Goal: Information Seeking & Learning: Learn about a topic

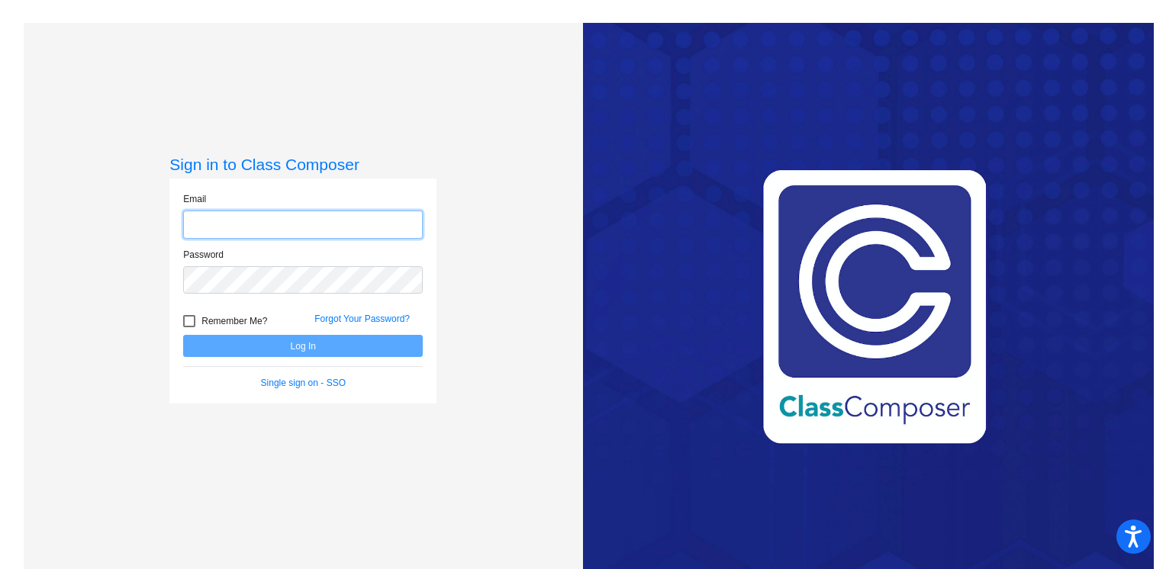
type input "[EMAIL_ADDRESS][DOMAIN_NAME]"
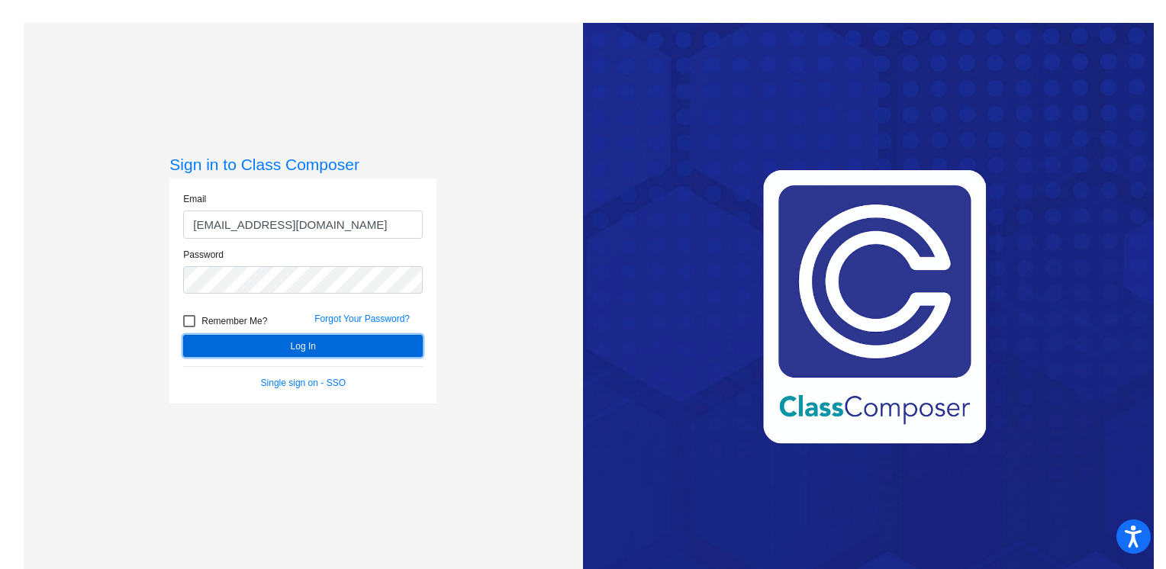
click at [269, 349] on button "Log In" at bounding box center [303, 346] width 240 height 22
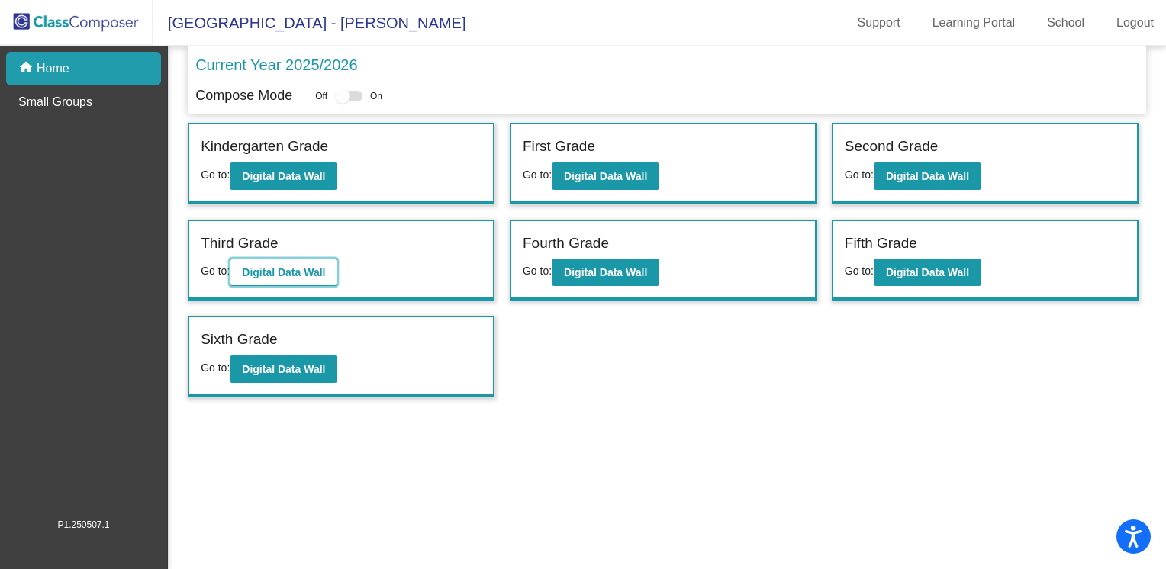
click at [291, 267] on b "Digital Data Wall" at bounding box center [283, 272] width 83 height 12
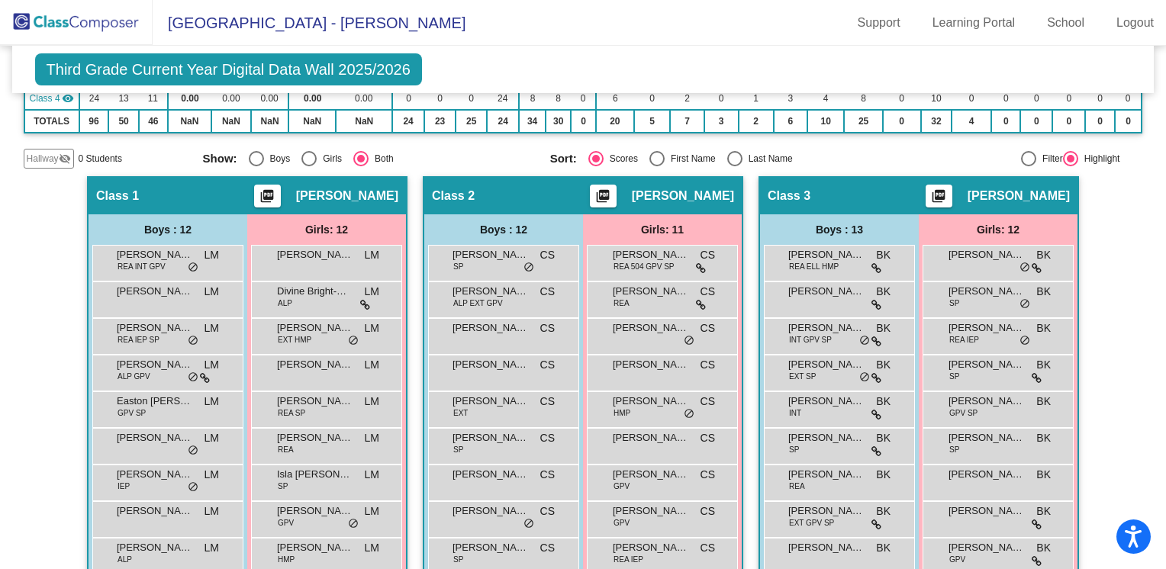
scroll to position [229, 0]
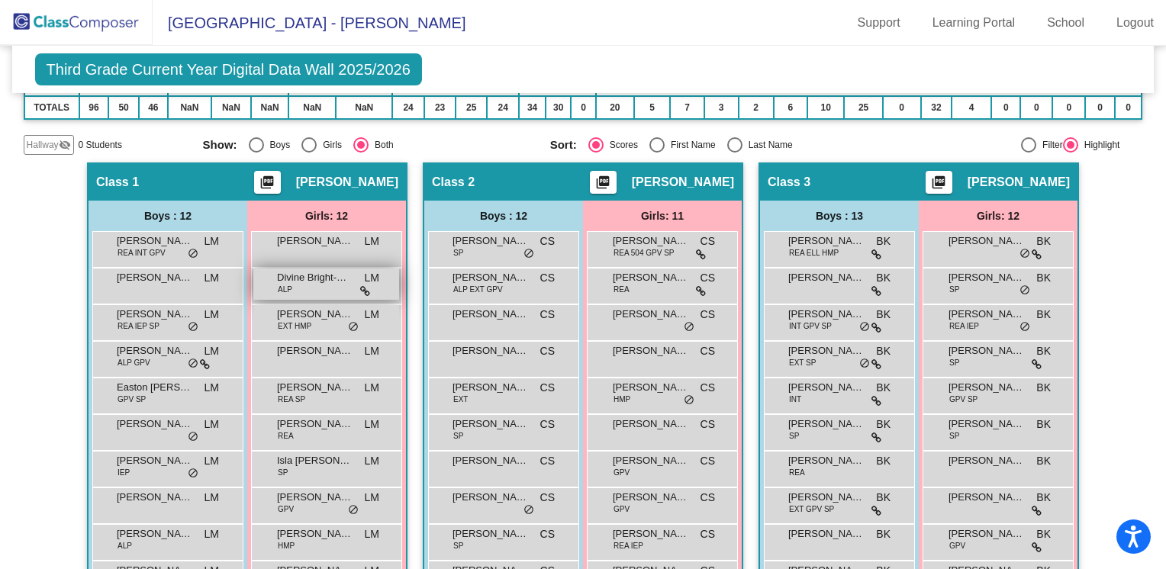
click at [360, 289] on icon at bounding box center [365, 291] width 10 height 11
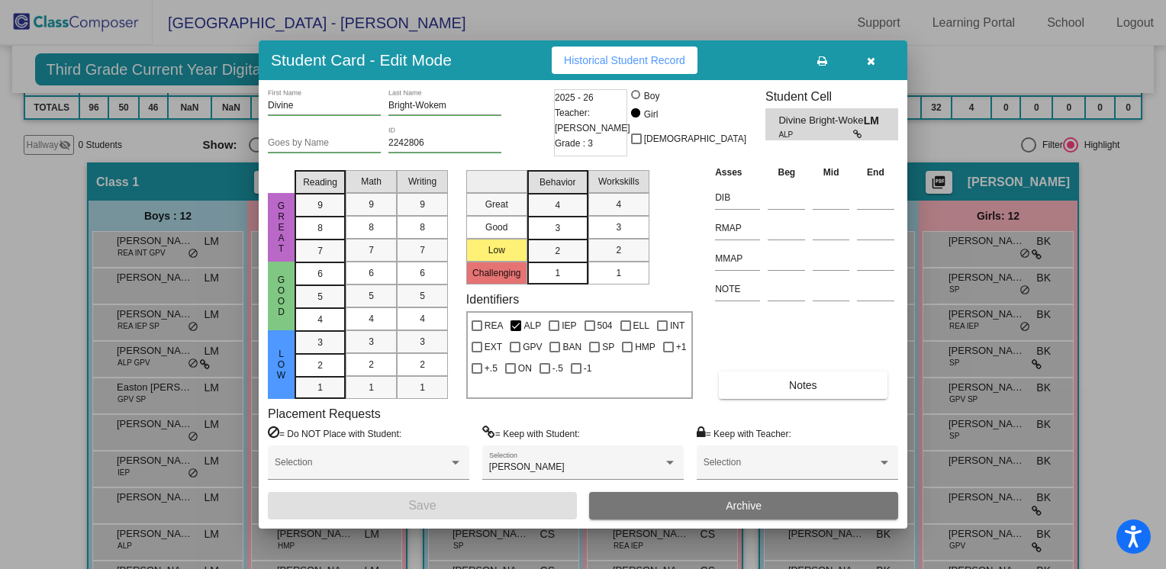
click at [870, 60] on icon "button" at bounding box center [871, 61] width 8 height 11
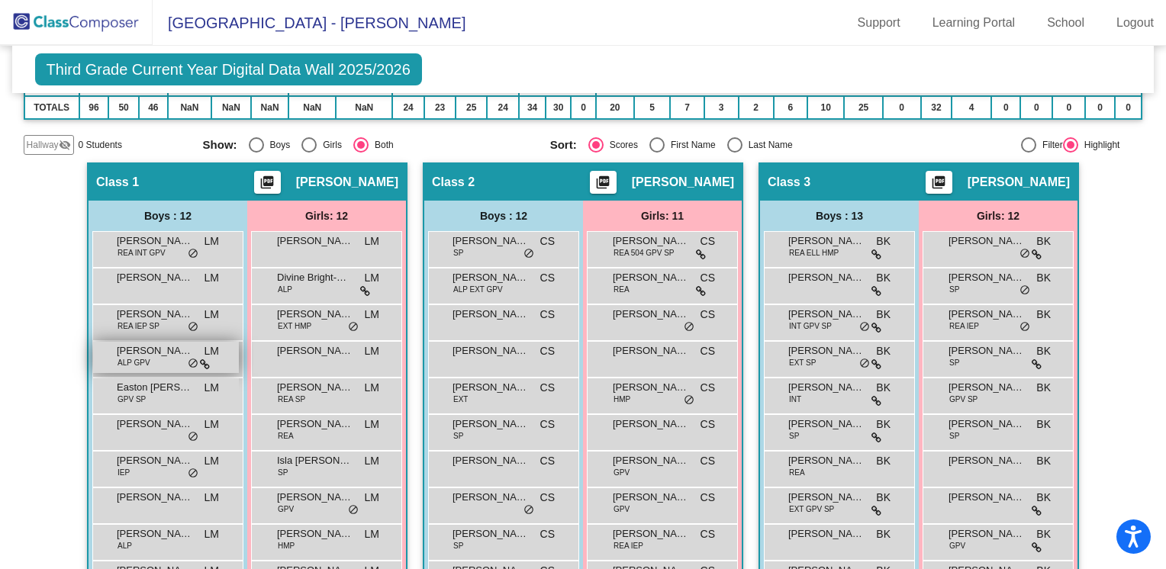
click at [174, 363] on div "[PERSON_NAME] ALP GPV LM lock do_not_disturb_alt" at bounding box center [166, 357] width 146 height 31
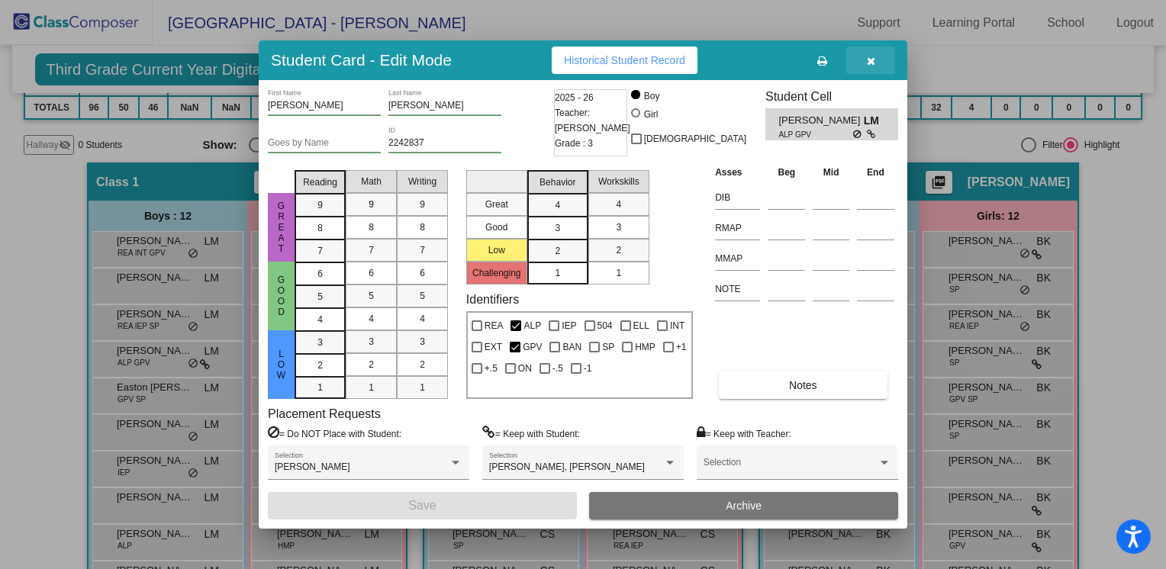
click at [870, 66] on icon "button" at bounding box center [871, 61] width 8 height 11
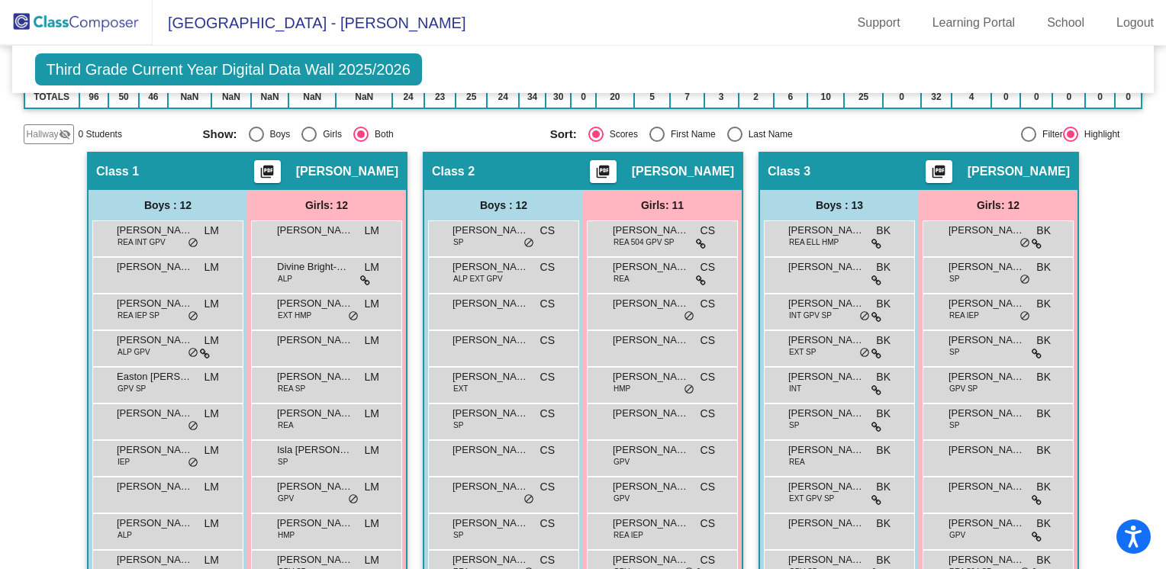
scroll to position [255, 0]
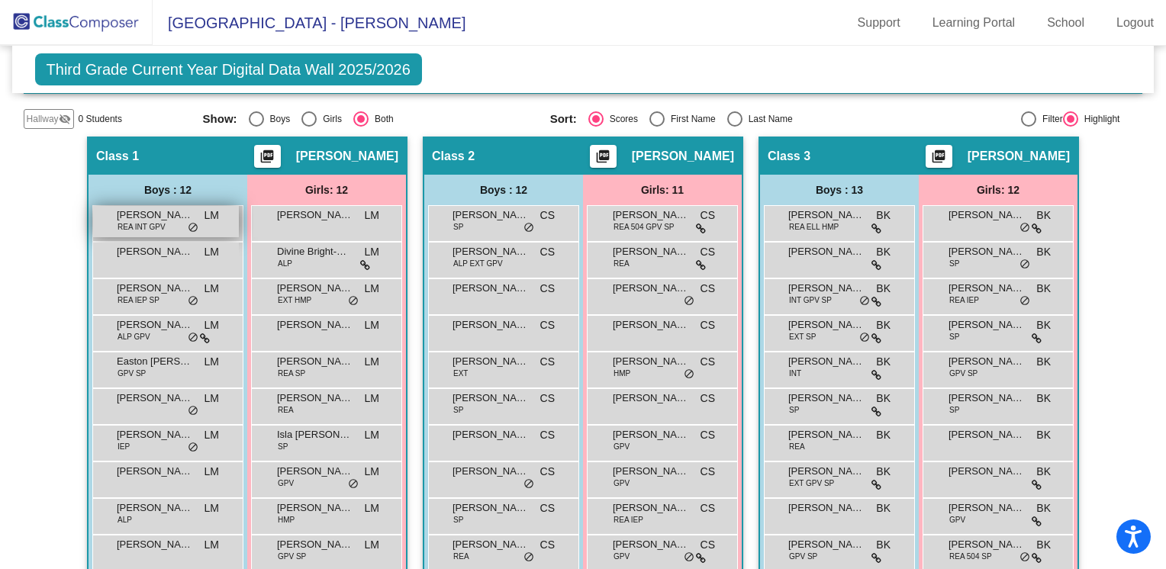
click at [163, 226] on div "[PERSON_NAME] [PERSON_NAME] INT GPV LM lock do_not_disturb_alt" at bounding box center [166, 221] width 146 height 31
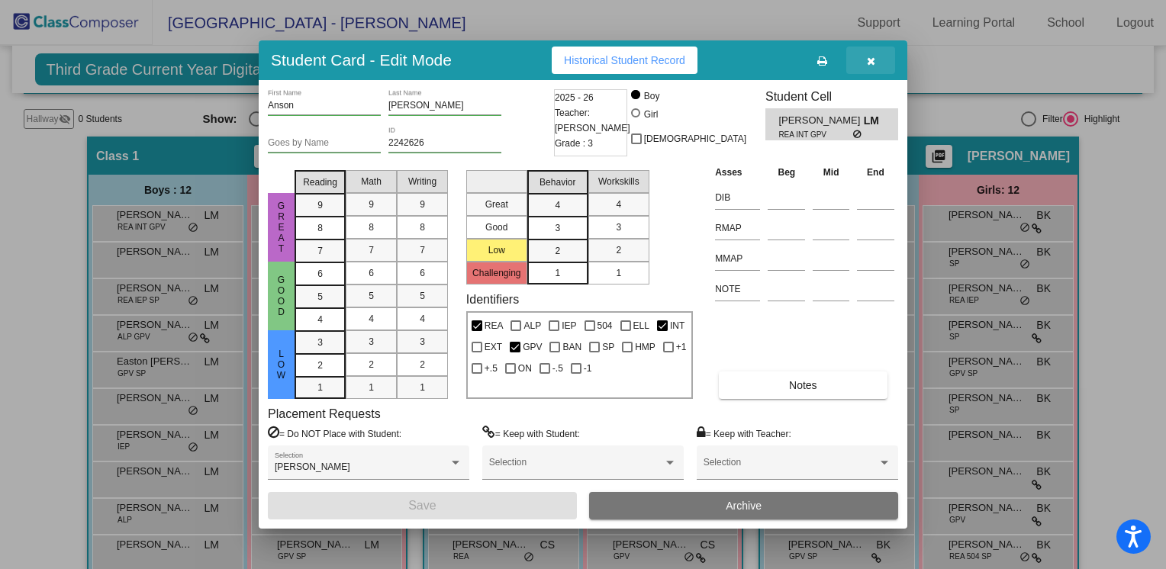
click at [867, 56] on icon "button" at bounding box center [871, 61] width 8 height 11
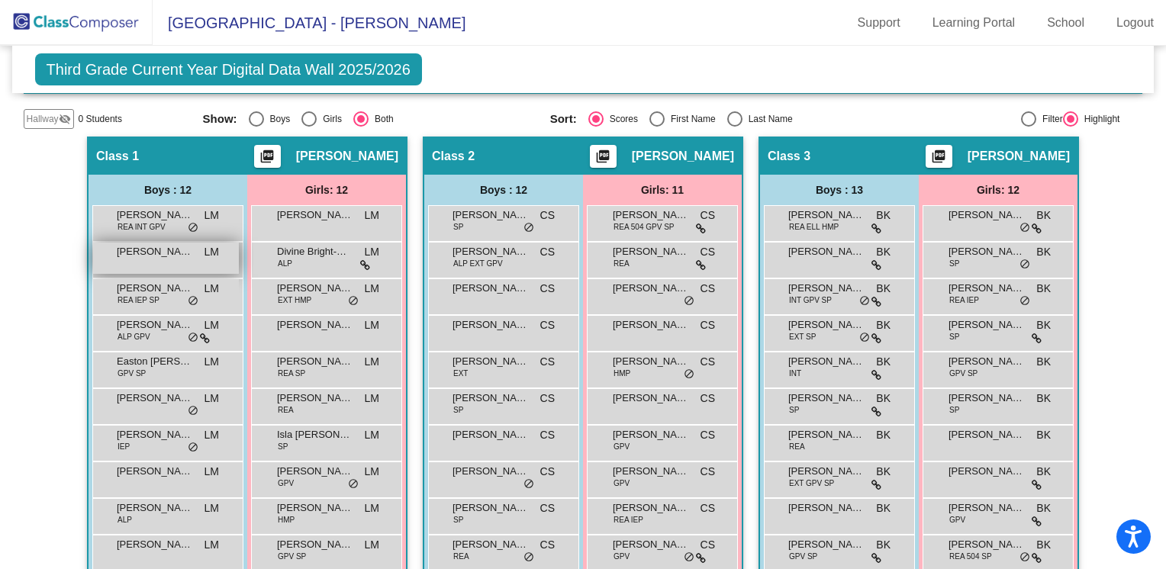
click at [165, 259] on div "[PERSON_NAME] LM lock do_not_disturb_alt" at bounding box center [166, 258] width 146 height 31
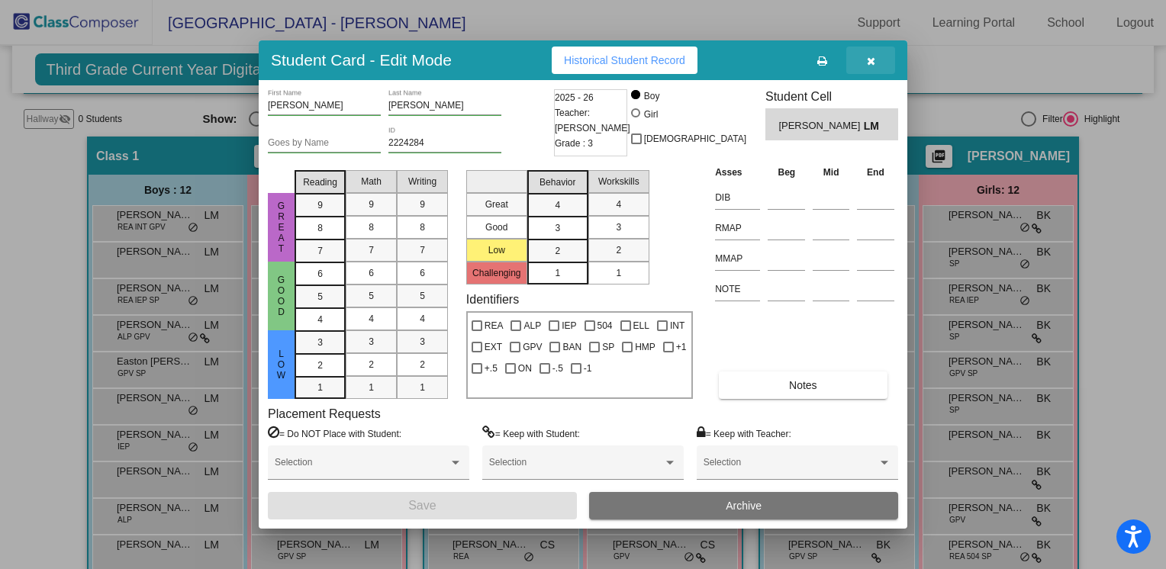
click at [869, 63] on icon "button" at bounding box center [871, 61] width 8 height 11
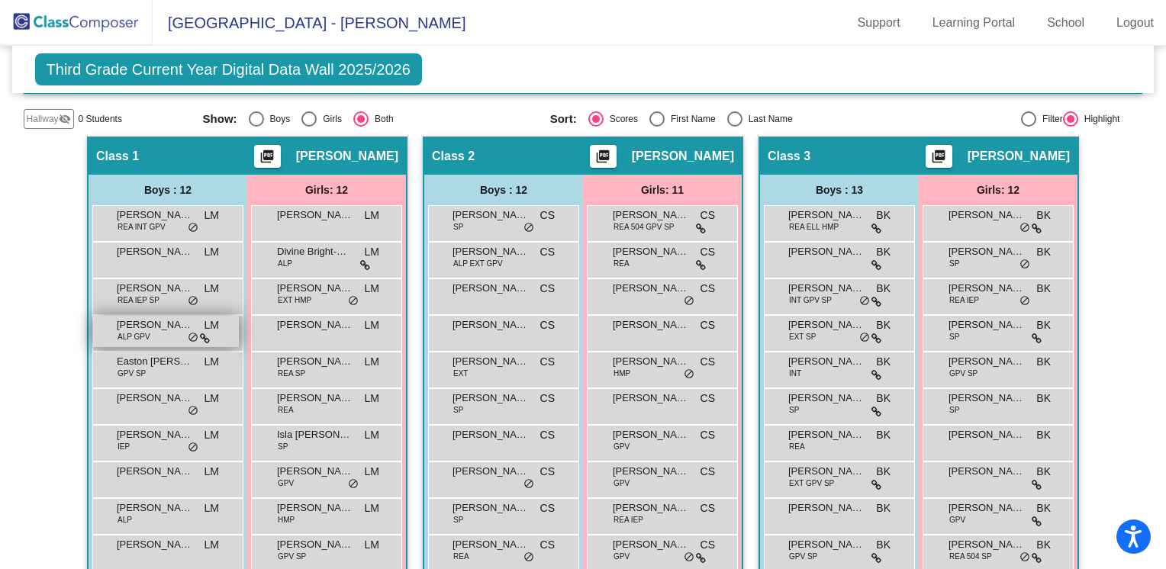
click at [176, 334] on div "[PERSON_NAME] ALP GPV LM lock do_not_disturb_alt" at bounding box center [166, 331] width 146 height 31
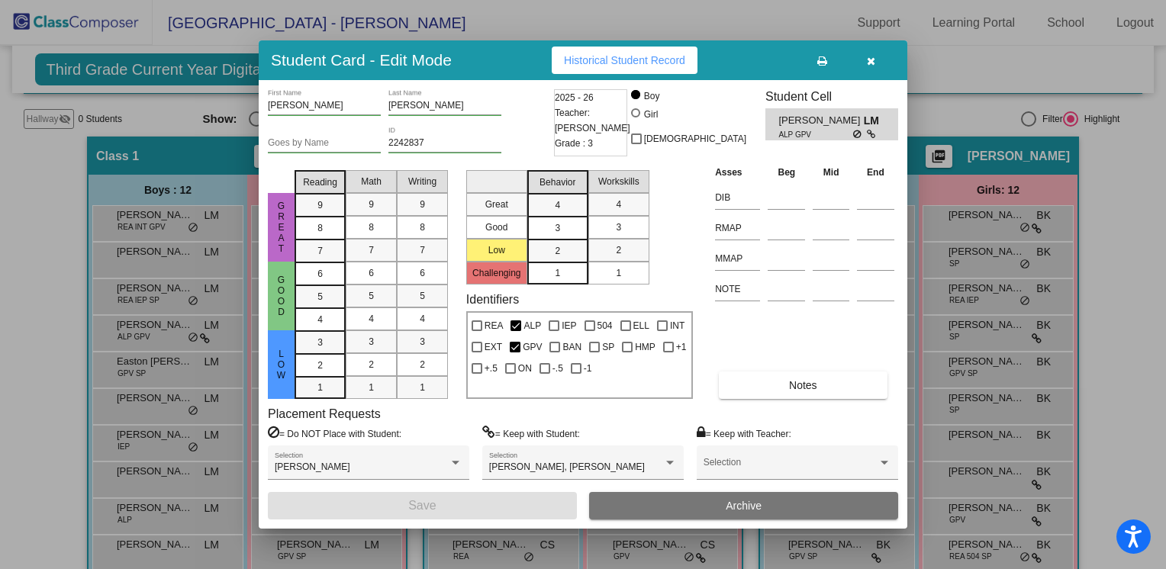
click at [872, 63] on icon "button" at bounding box center [871, 61] width 8 height 11
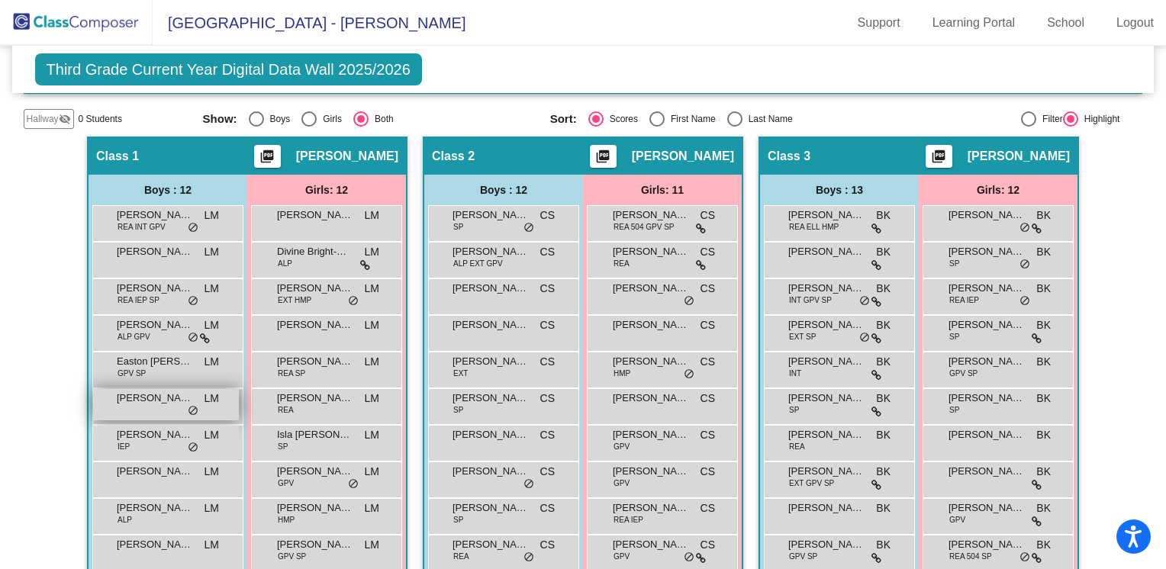
click at [148, 405] on div "[PERSON_NAME] [PERSON_NAME] lock do_not_disturb_alt" at bounding box center [166, 404] width 146 height 31
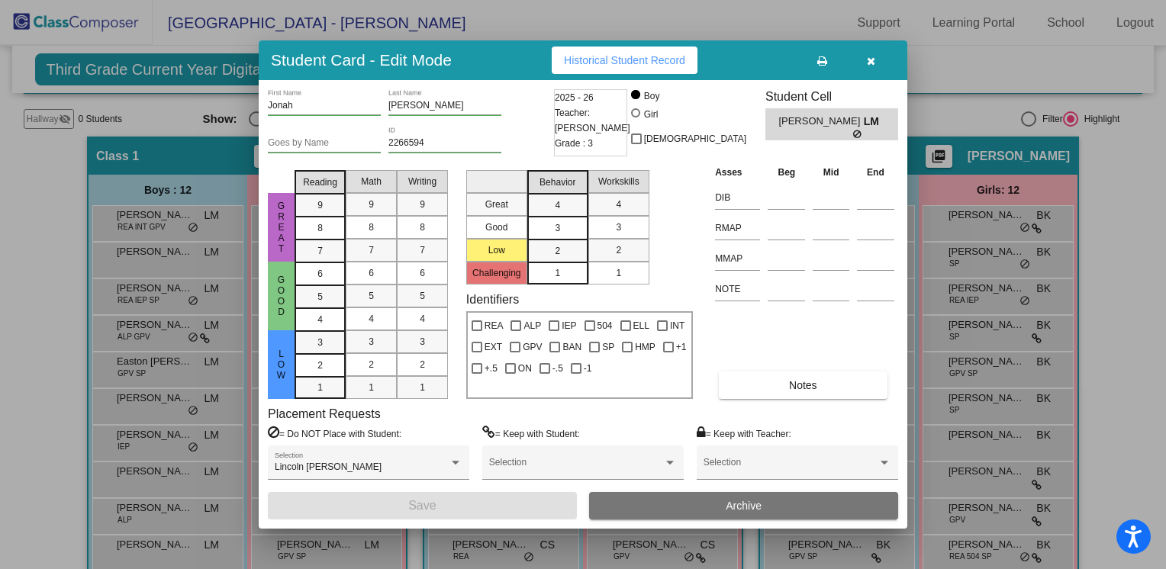
click at [871, 63] on icon "button" at bounding box center [871, 61] width 8 height 11
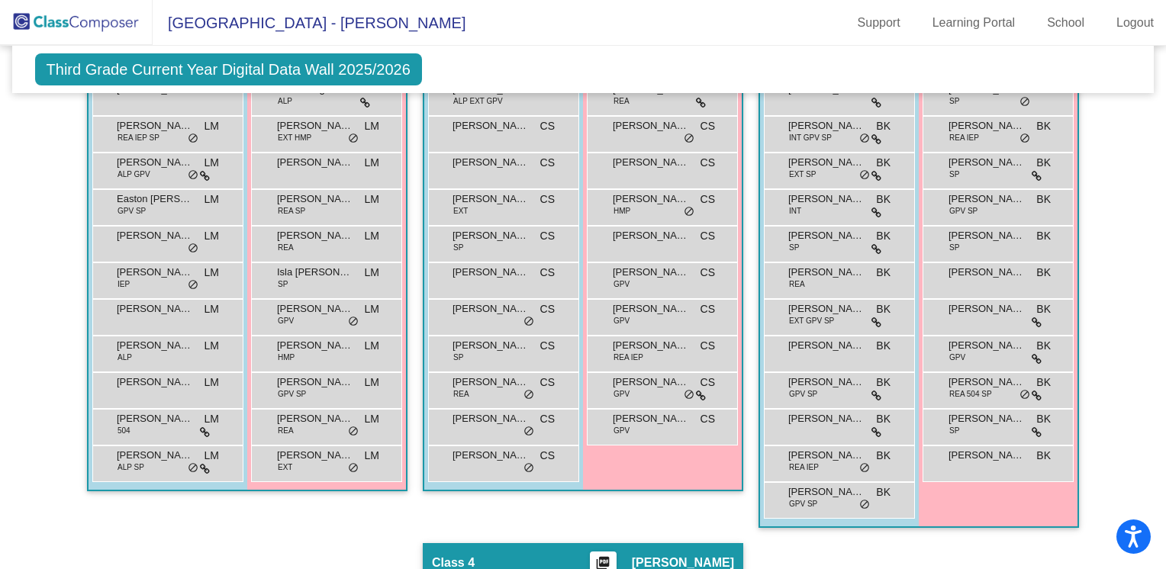
scroll to position [421, 0]
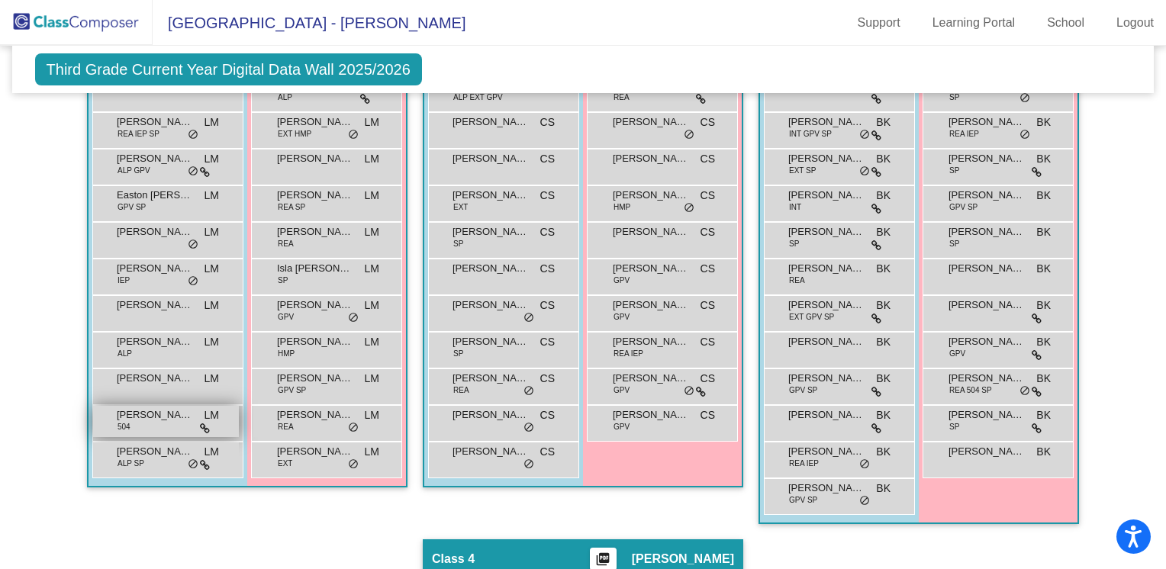
click at [157, 426] on div "[PERSON_NAME] 504 LM lock do_not_disturb_alt" at bounding box center [166, 421] width 146 height 31
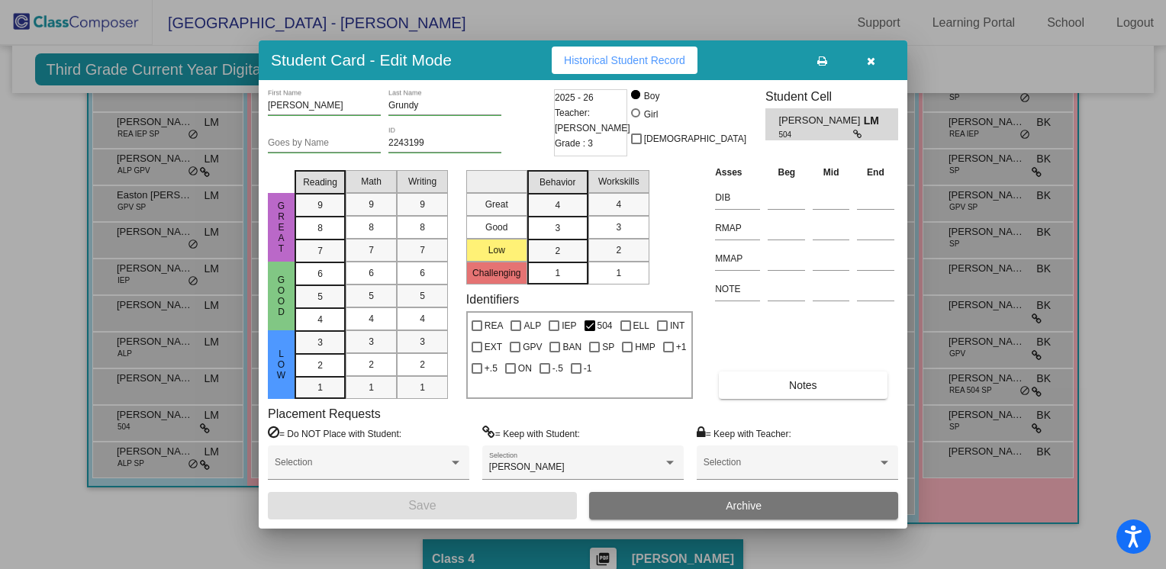
click at [873, 62] on icon "button" at bounding box center [871, 61] width 8 height 11
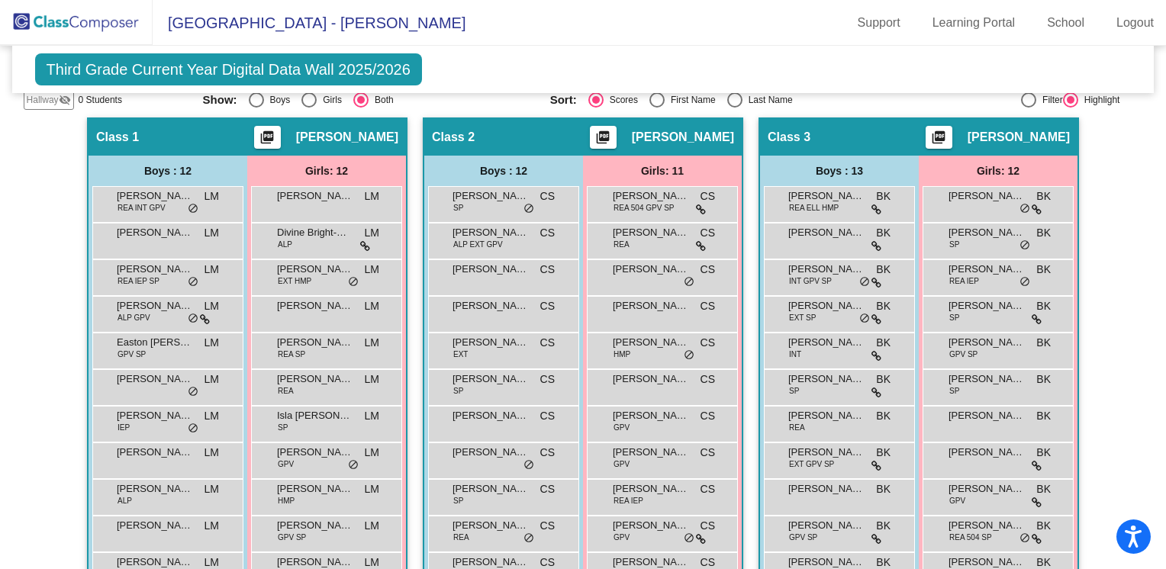
scroll to position [276, 0]
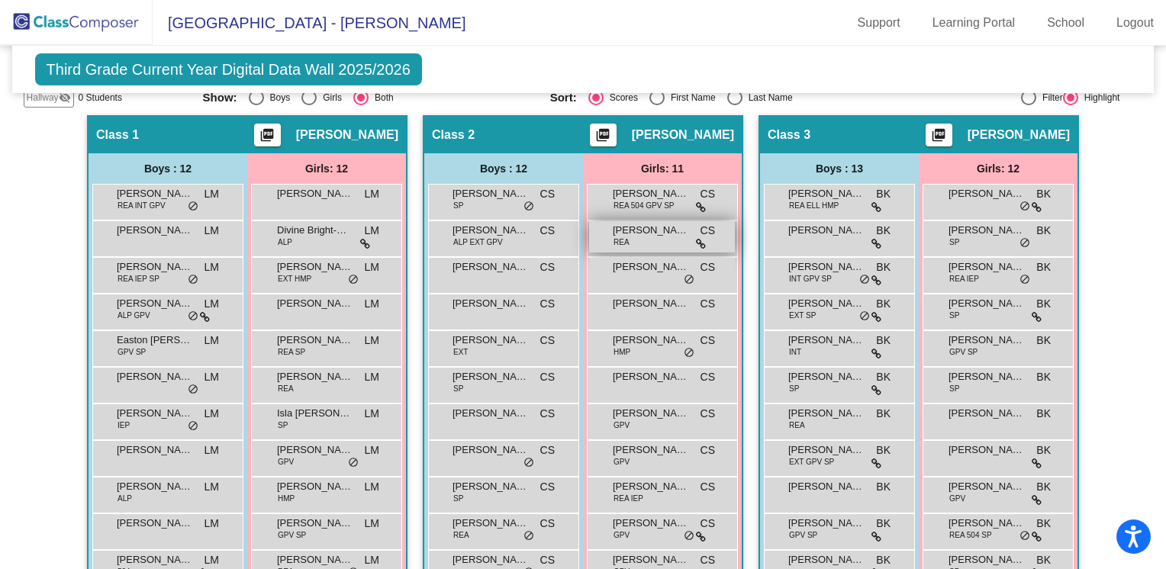
click at [653, 243] on div "[PERSON_NAME] CS lock do_not_disturb_alt" at bounding box center [662, 236] width 146 height 31
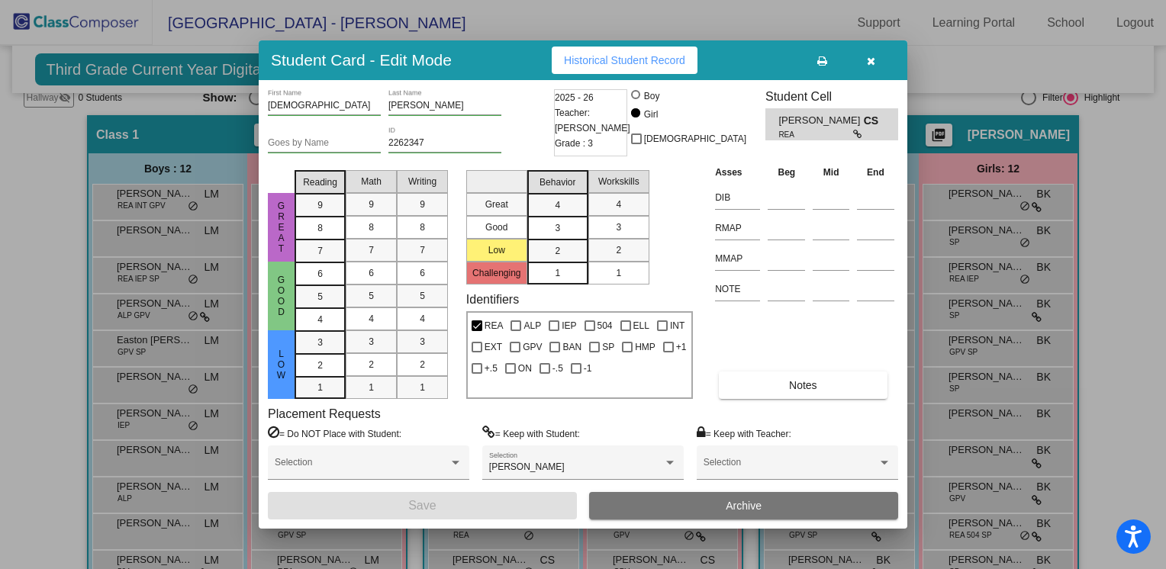
click at [865, 63] on button "button" at bounding box center [870, 60] width 49 height 27
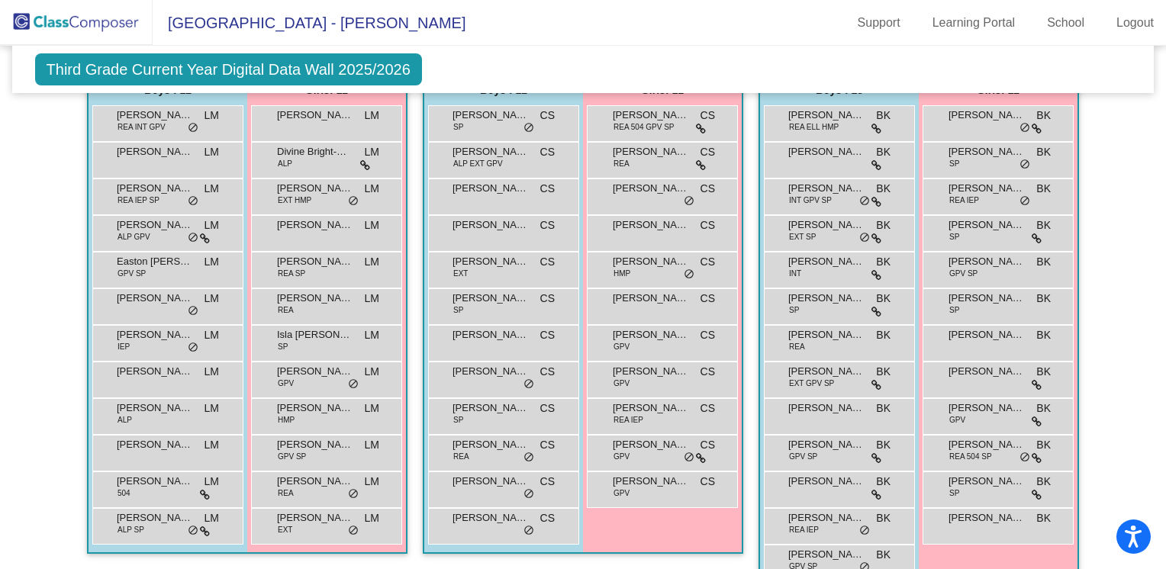
scroll to position [394, 0]
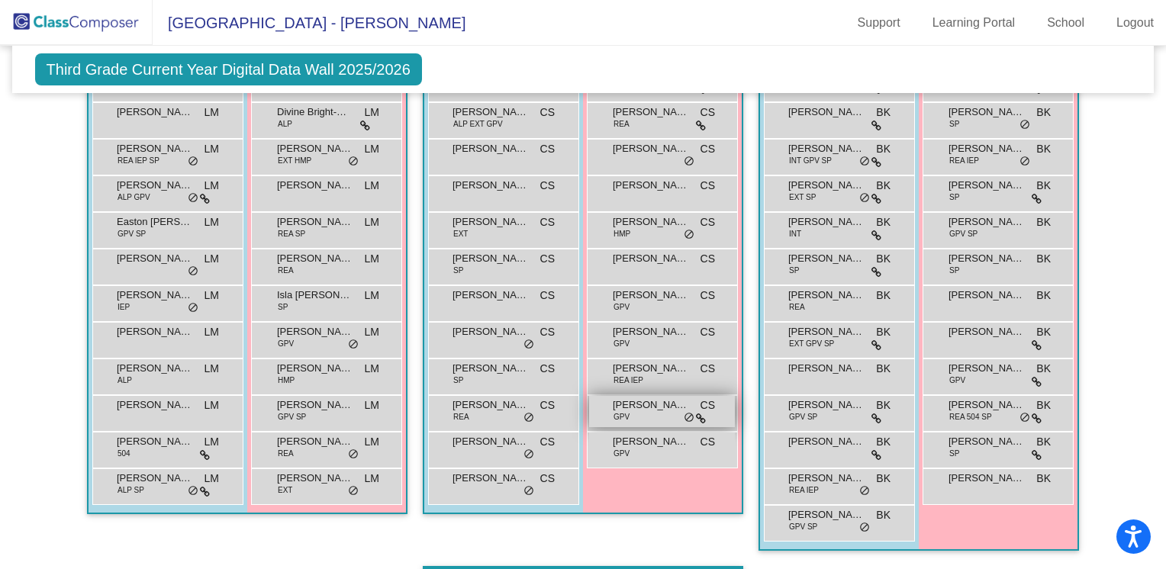
click at [631, 413] on div "[PERSON_NAME] GPV CS lock do_not_disturb_alt" at bounding box center [662, 411] width 146 height 31
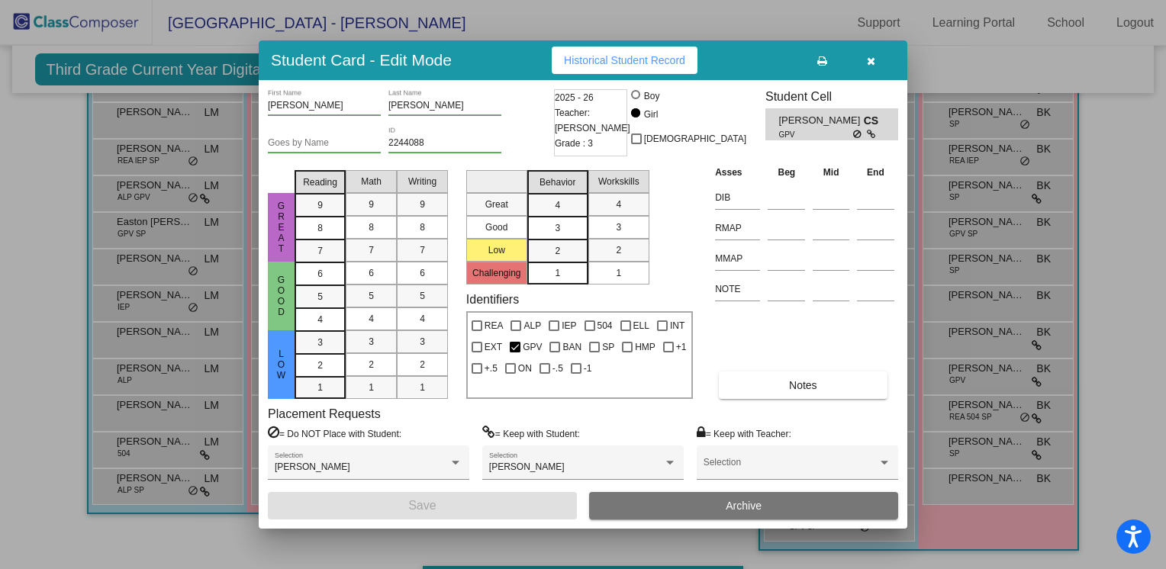
click at [870, 63] on icon "button" at bounding box center [871, 61] width 8 height 11
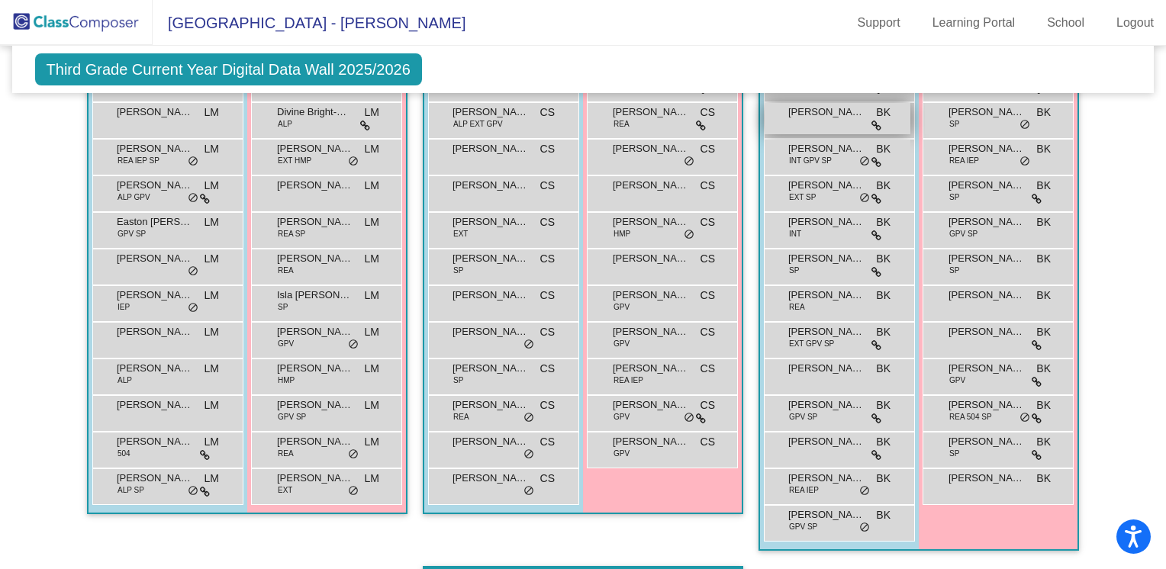
drag, startPoint x: 1160, startPoint y: 320, endPoint x: 854, endPoint y: 130, distance: 360.5
click at [854, 130] on div "[PERSON_NAME] BK lock do_not_disturb_alt" at bounding box center [837, 118] width 146 height 31
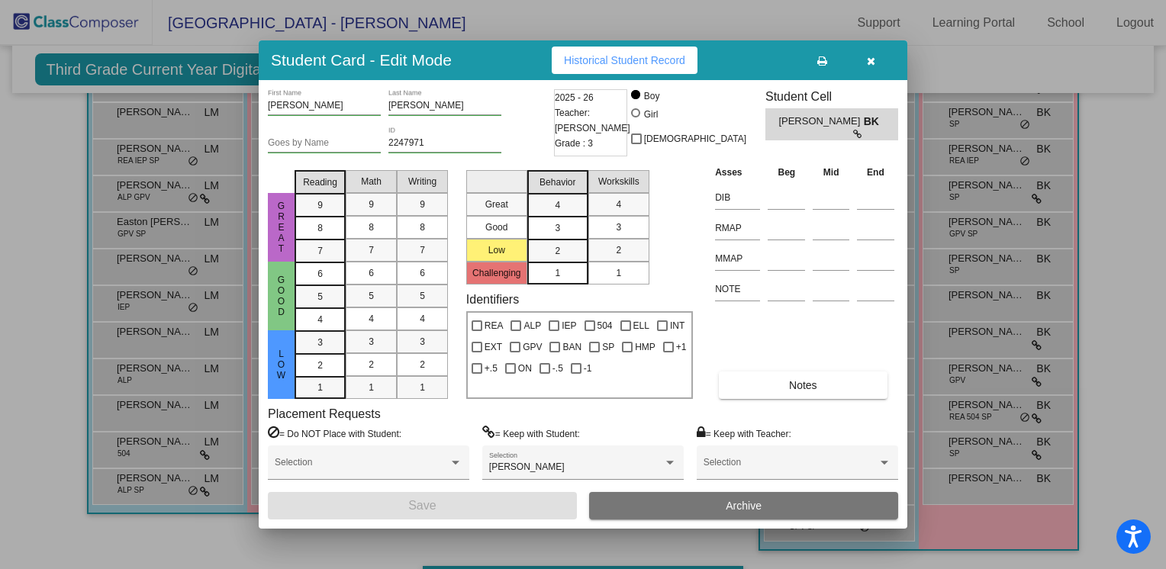
drag, startPoint x: 876, startPoint y: 59, endPoint x: 699, endPoint y: 175, distance: 212.0
click at [699, 175] on div "Great Good Low Reading 9 8 7 6 5 4 3 2 1 Math 9 8 7 6 5 4 3 2 1 Writing 9 8 7 6…" at bounding box center [583, 281] width 630 height 235
click at [869, 56] on icon "button" at bounding box center [871, 61] width 8 height 11
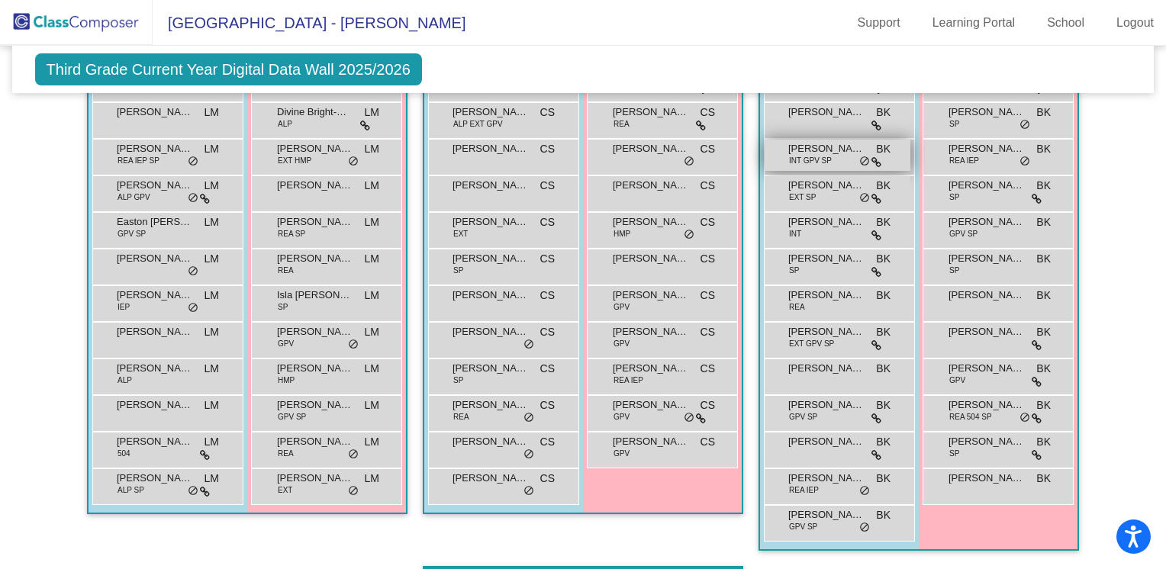
click at [848, 159] on div "[PERSON_NAME] Kettles INT GPV SP BK lock do_not_disturb_alt" at bounding box center [837, 155] width 146 height 31
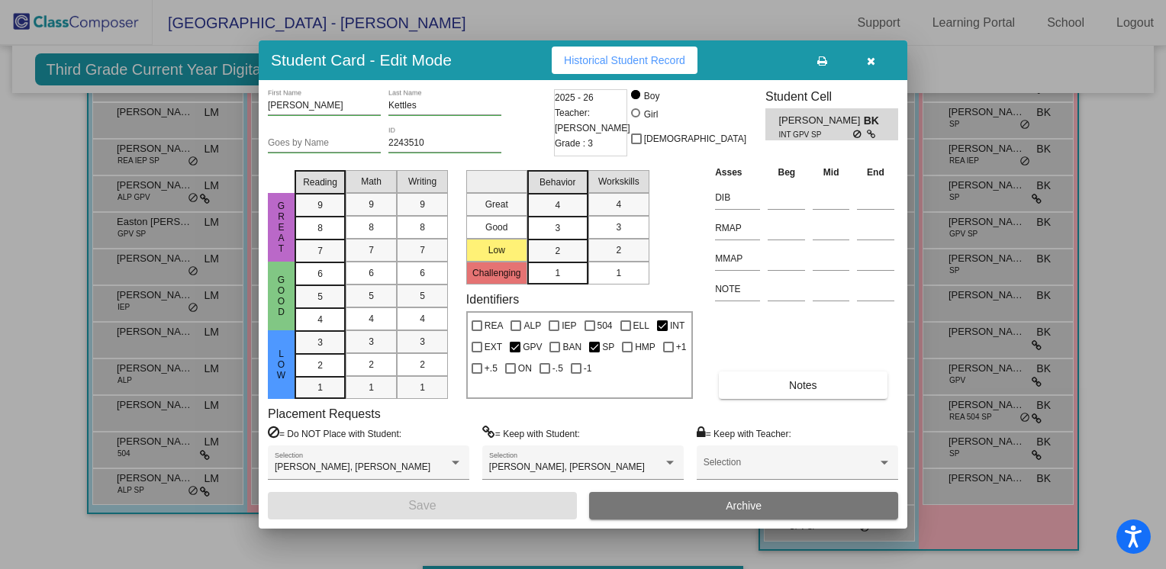
drag, startPoint x: 868, startPoint y: 56, endPoint x: 836, endPoint y: 92, distance: 48.1
click at [836, 92] on h3 "Student Cell" at bounding box center [831, 96] width 133 height 14
click at [870, 62] on icon "button" at bounding box center [871, 61] width 8 height 11
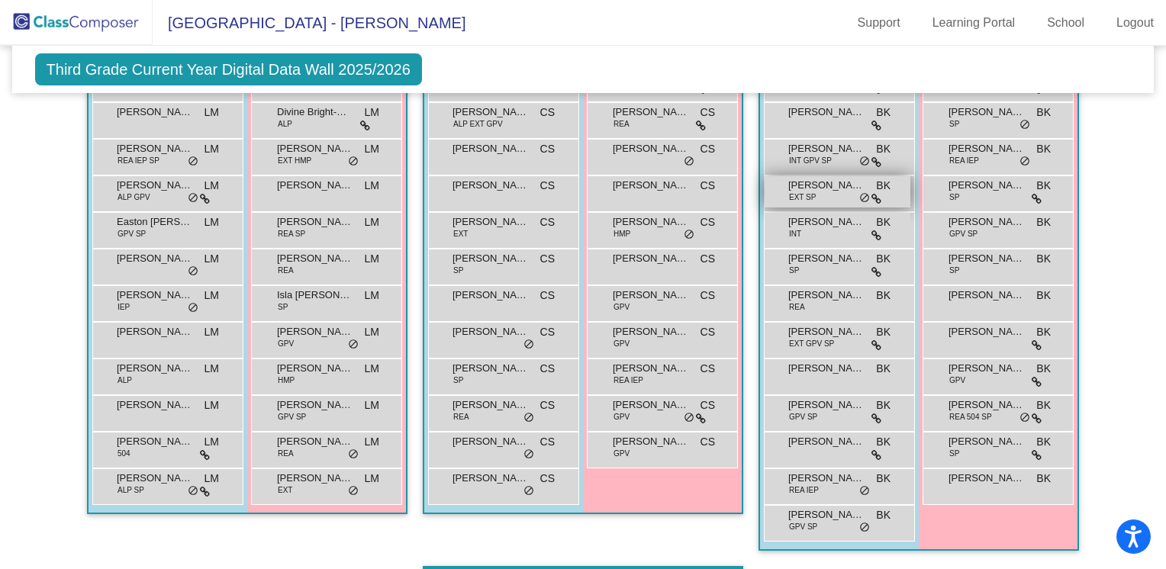
click at [815, 182] on span "[PERSON_NAME]" at bounding box center [826, 185] width 76 height 15
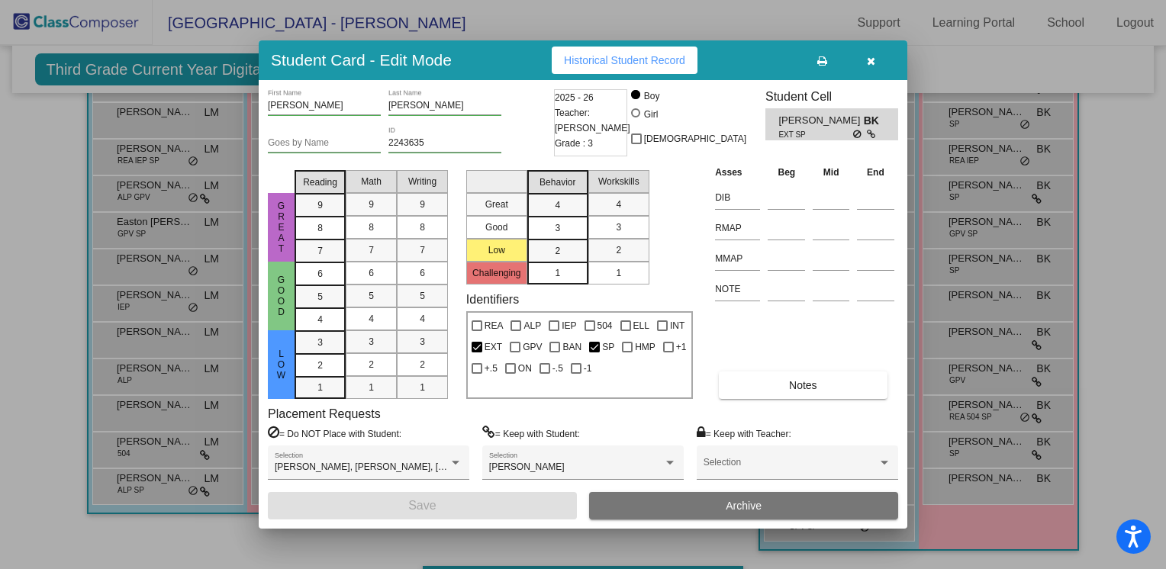
click at [867, 60] on icon "button" at bounding box center [871, 61] width 8 height 11
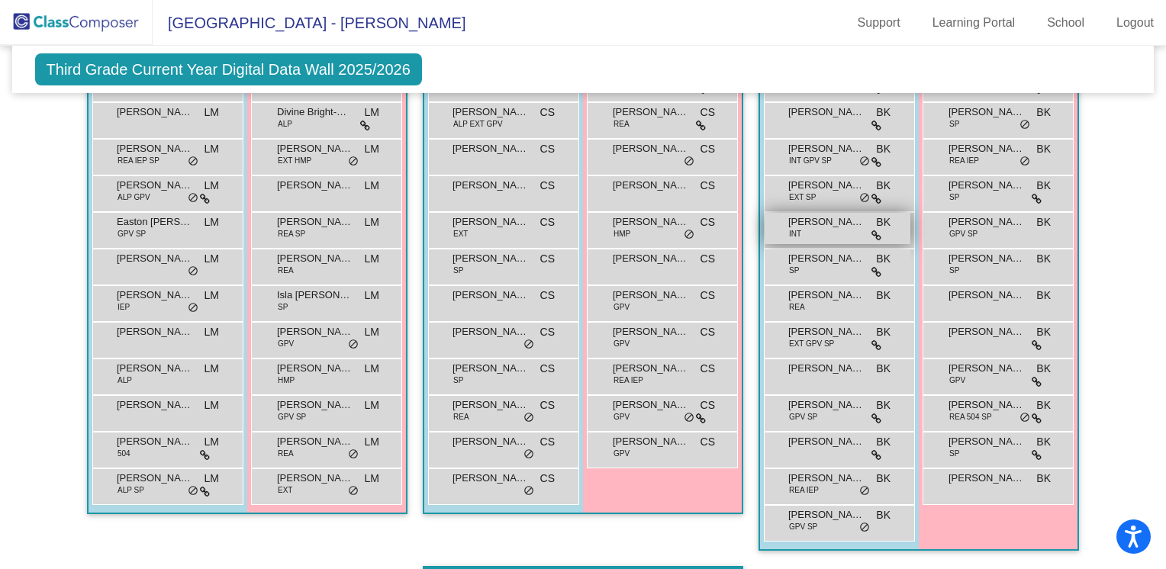
click at [813, 226] on span "[PERSON_NAME]" at bounding box center [826, 221] width 76 height 15
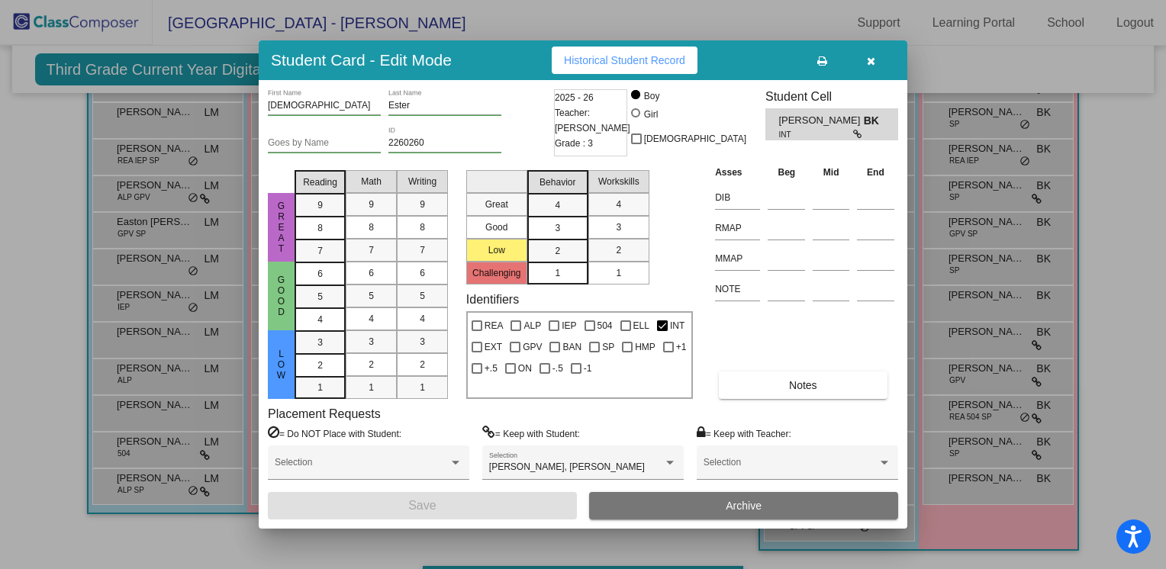
click at [873, 63] on icon "button" at bounding box center [871, 61] width 8 height 11
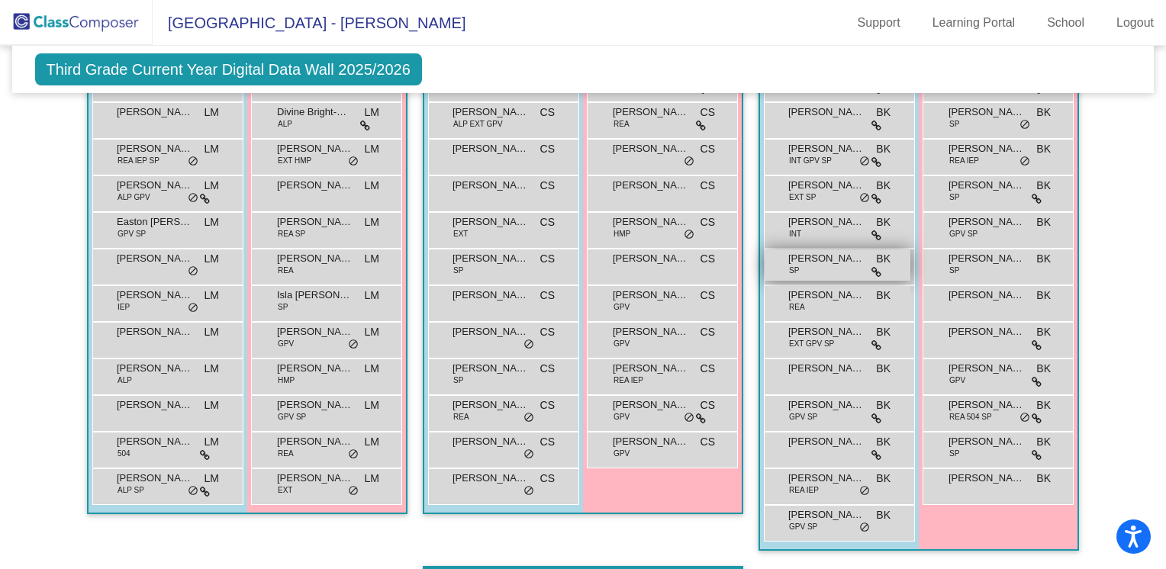
click at [822, 264] on div "[PERSON_NAME] SP BK lock do_not_disturb_alt" at bounding box center [837, 264] width 146 height 31
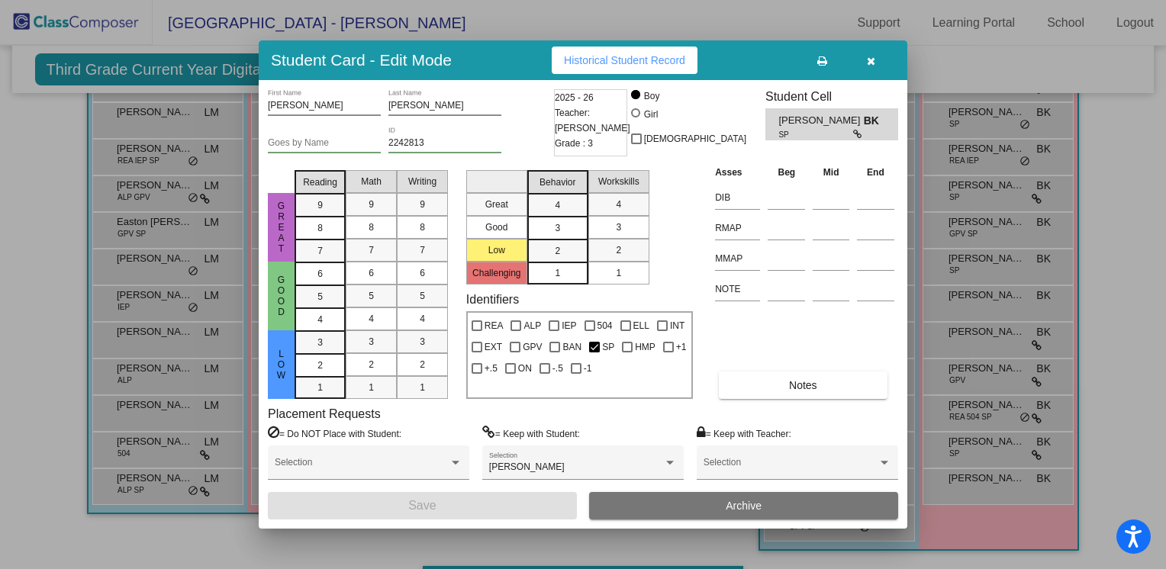
click at [868, 55] on span "button" at bounding box center [871, 60] width 8 height 12
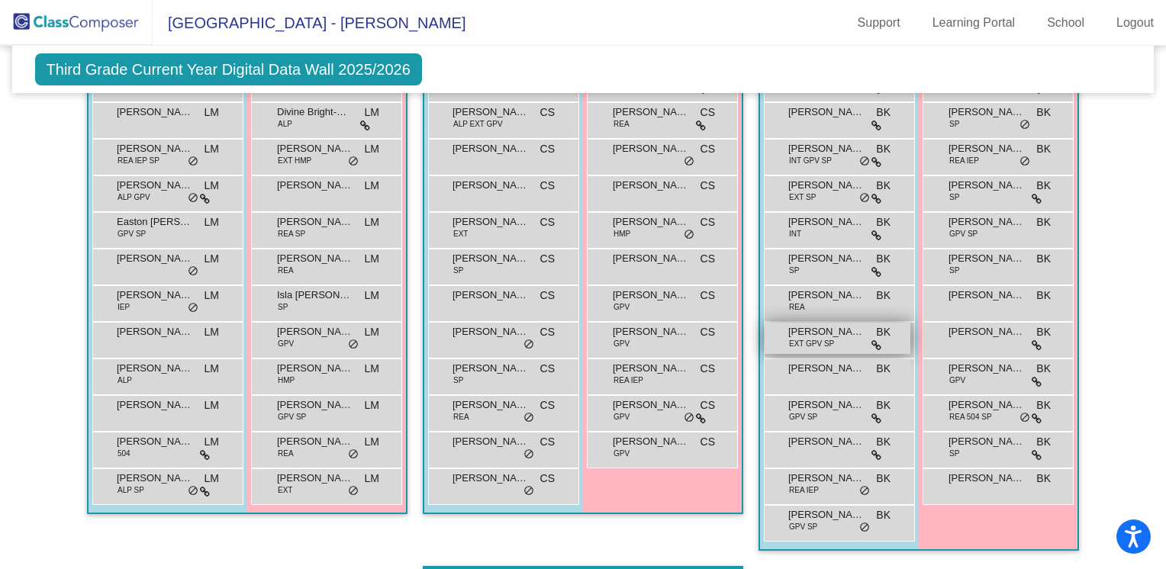
click at [801, 342] on span "EXT GPV SP" at bounding box center [811, 343] width 45 height 11
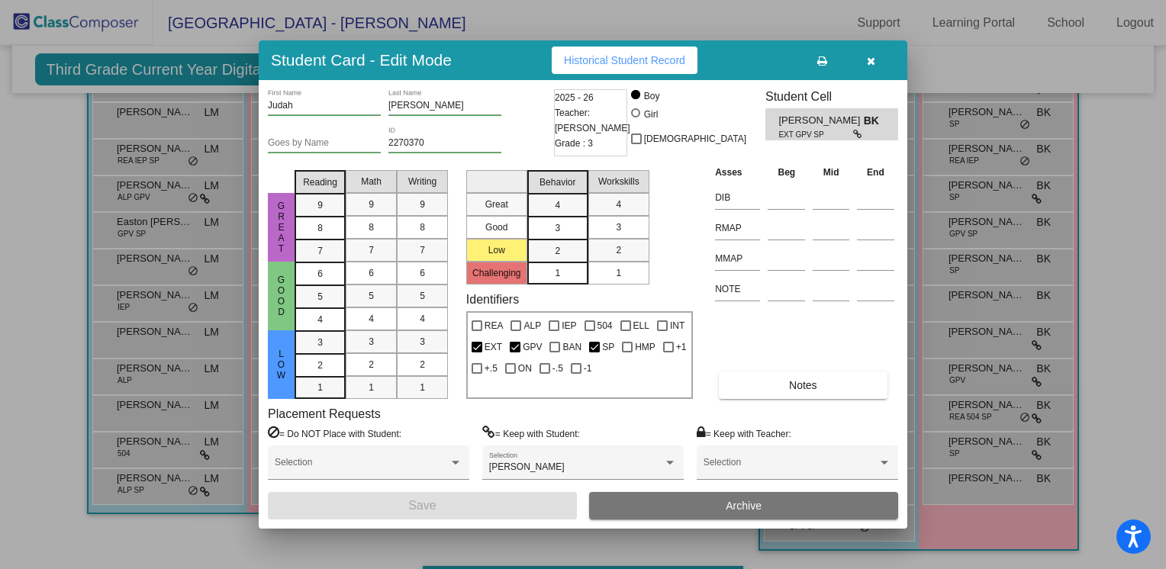
click at [876, 53] on button "button" at bounding box center [870, 60] width 49 height 27
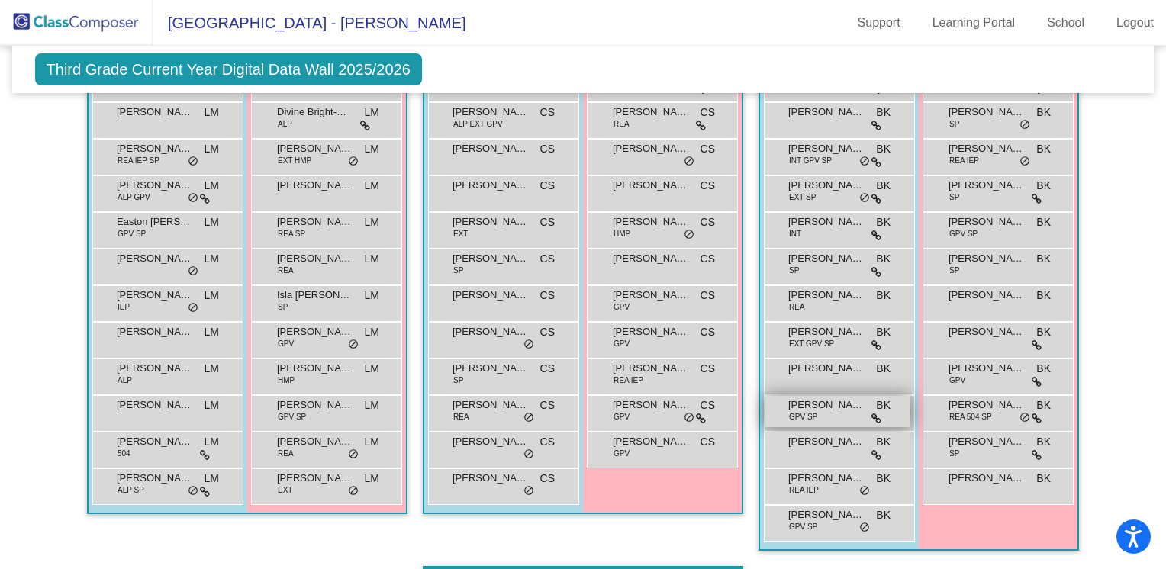
click at [806, 400] on span "[PERSON_NAME]" at bounding box center [826, 404] width 76 height 15
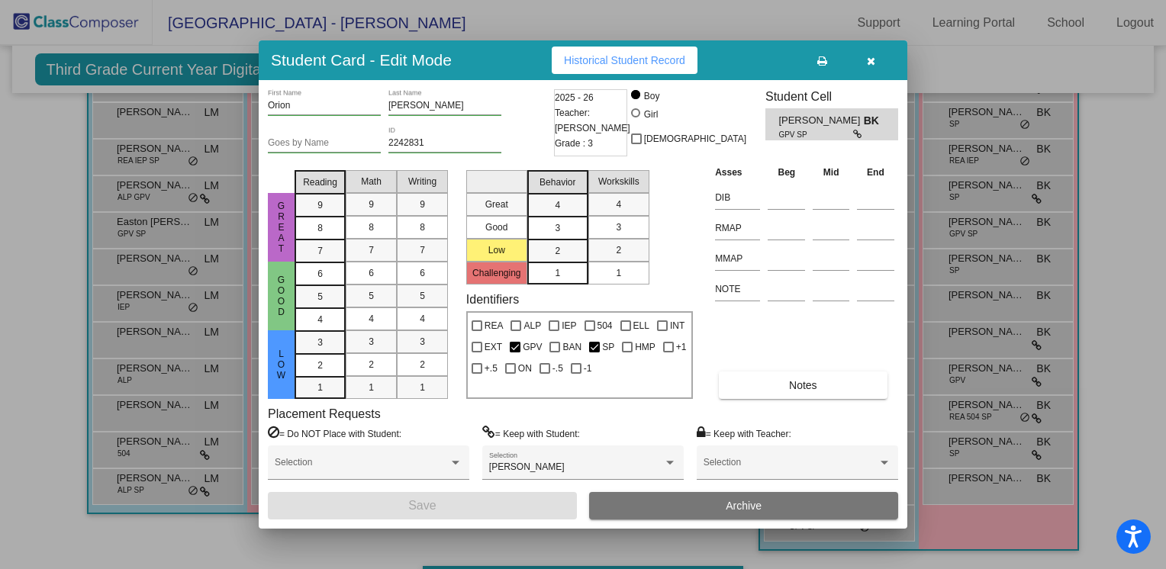
click at [869, 56] on icon "button" at bounding box center [871, 61] width 8 height 11
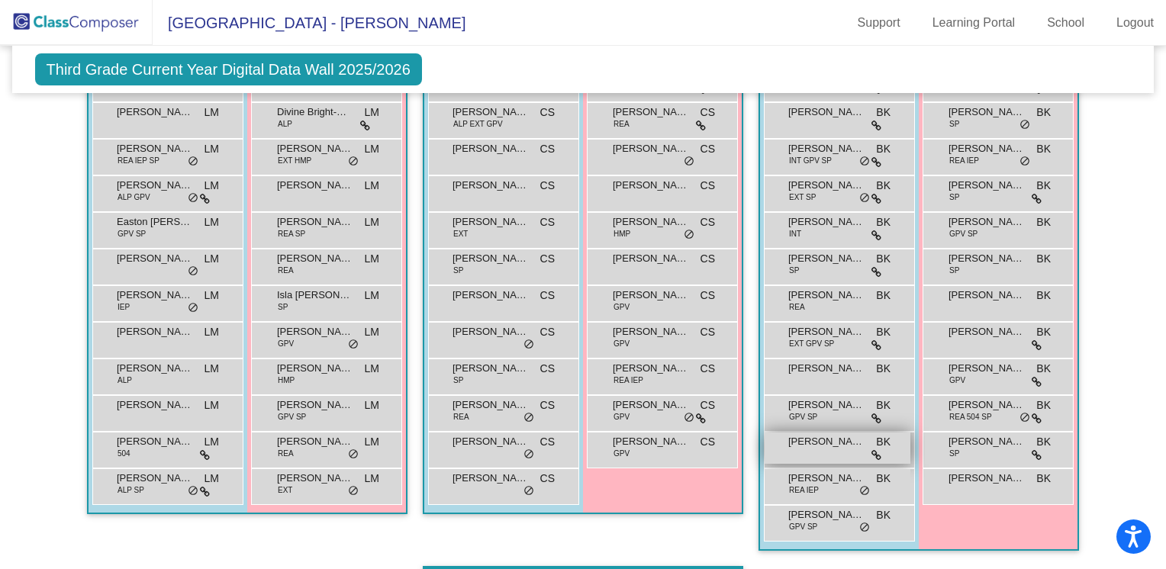
click at [838, 447] on div "[PERSON_NAME] BK lock do_not_disturb_alt" at bounding box center [837, 448] width 146 height 31
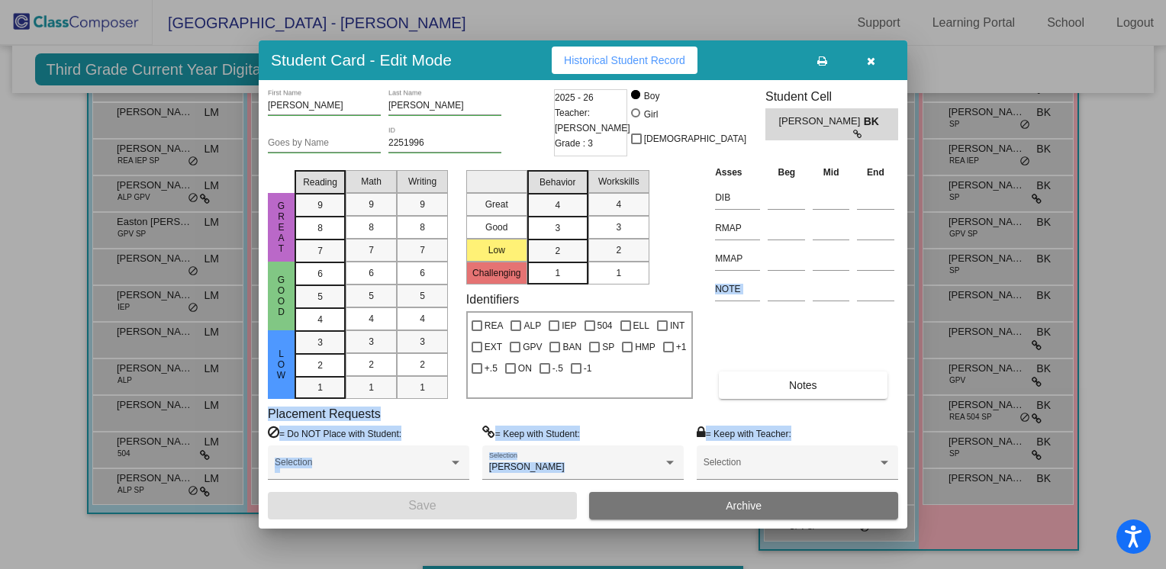
drag, startPoint x: 838, startPoint y: 447, endPoint x: 809, endPoint y: 264, distance: 185.5
click at [809, 264] on div "[PERSON_NAME] First Name [PERSON_NAME] Last Name Goes by Name 2251996 ID 2025 -…" at bounding box center [583, 304] width 630 height 430
click at [649, 420] on div "Placement Requests = Do NOT Place with Student: Selection = Keep with Student: …" at bounding box center [583, 449] width 630 height 85
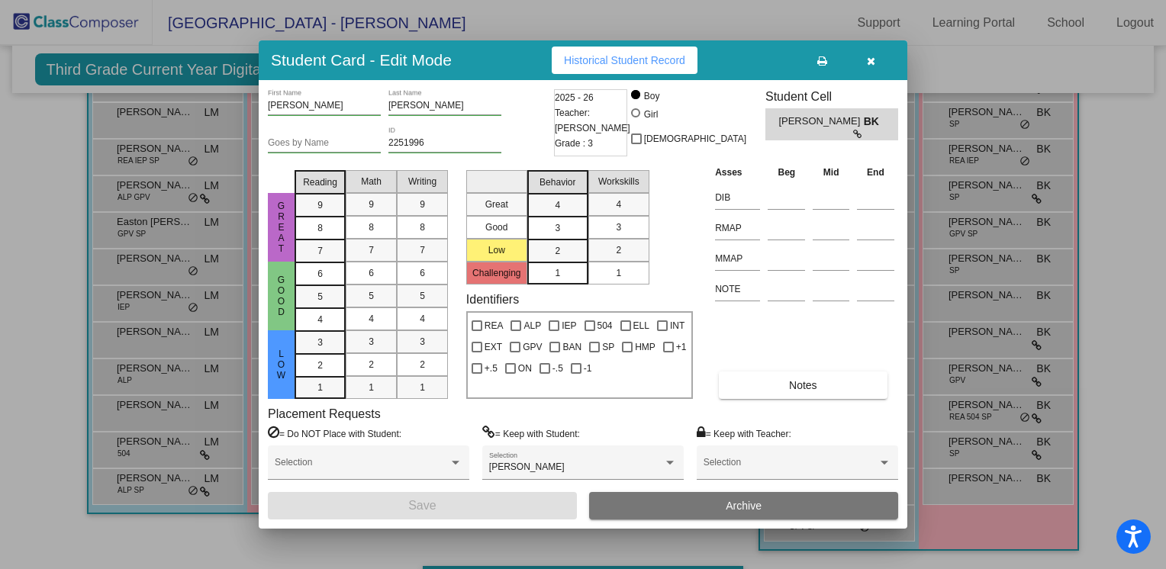
click at [870, 62] on icon "button" at bounding box center [871, 61] width 8 height 11
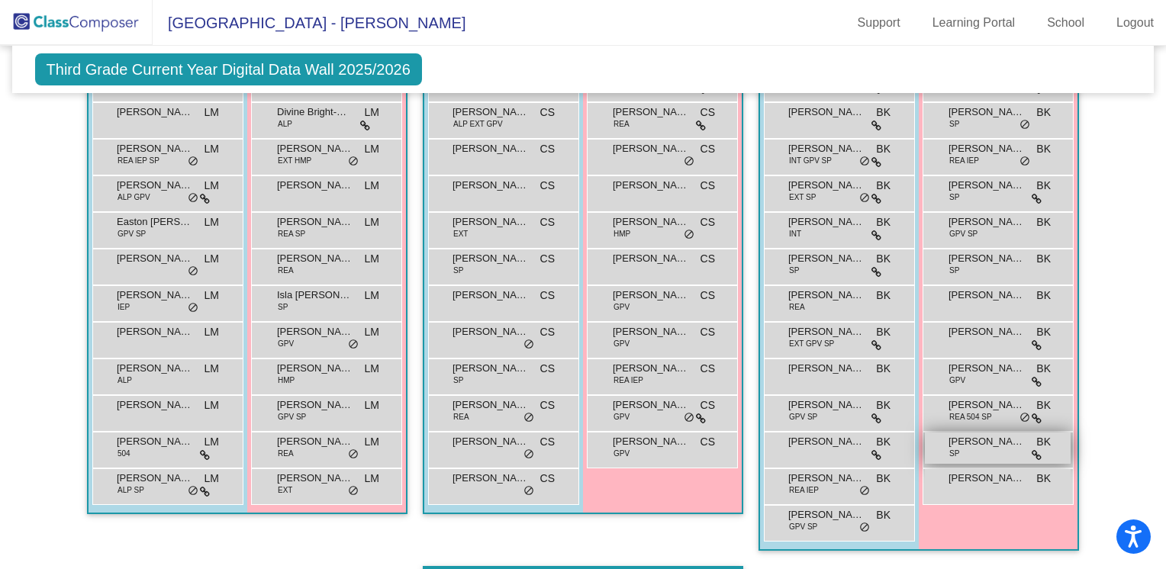
click at [987, 450] on div "[PERSON_NAME] SP BK lock do_not_disturb_alt" at bounding box center [998, 448] width 146 height 31
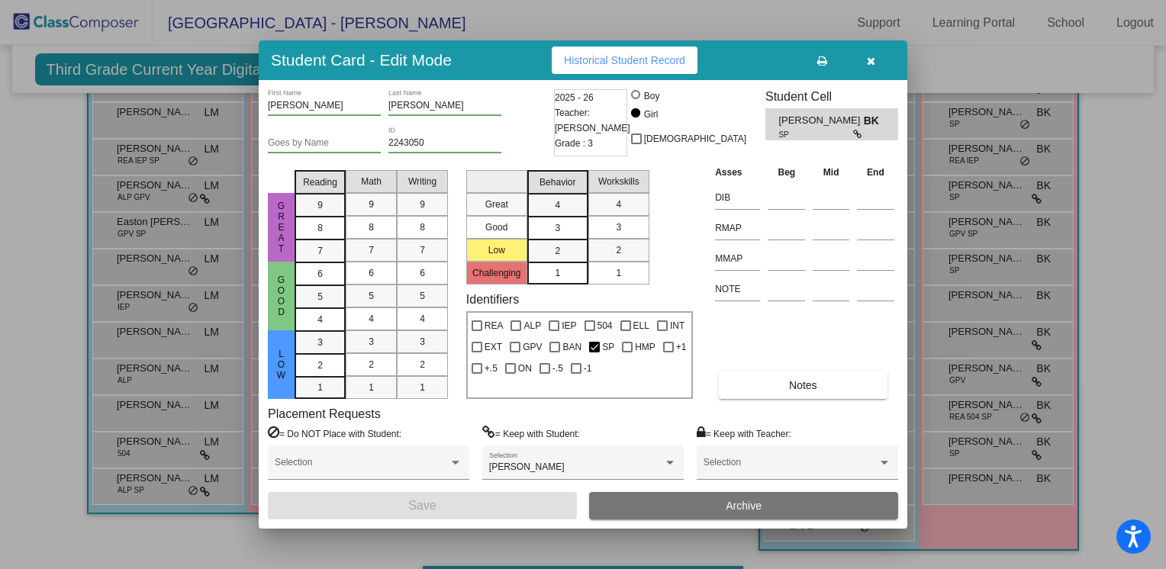
click at [870, 64] on icon "button" at bounding box center [871, 61] width 8 height 11
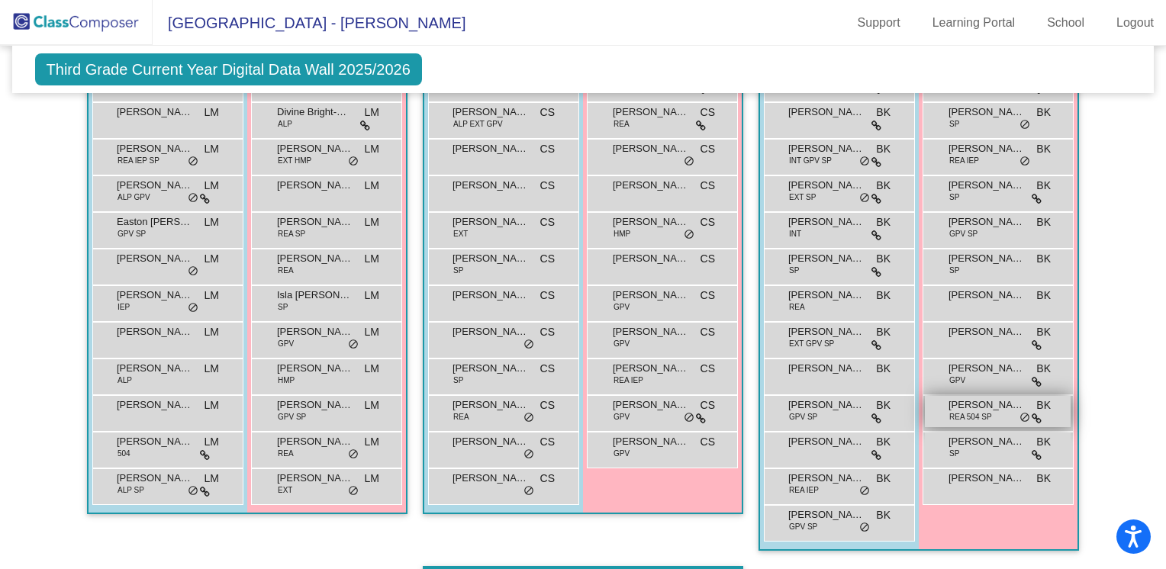
click at [989, 419] on div "[PERSON_NAME] [PERSON_NAME] 504 SP BK lock do_not_disturb_alt" at bounding box center [998, 411] width 146 height 31
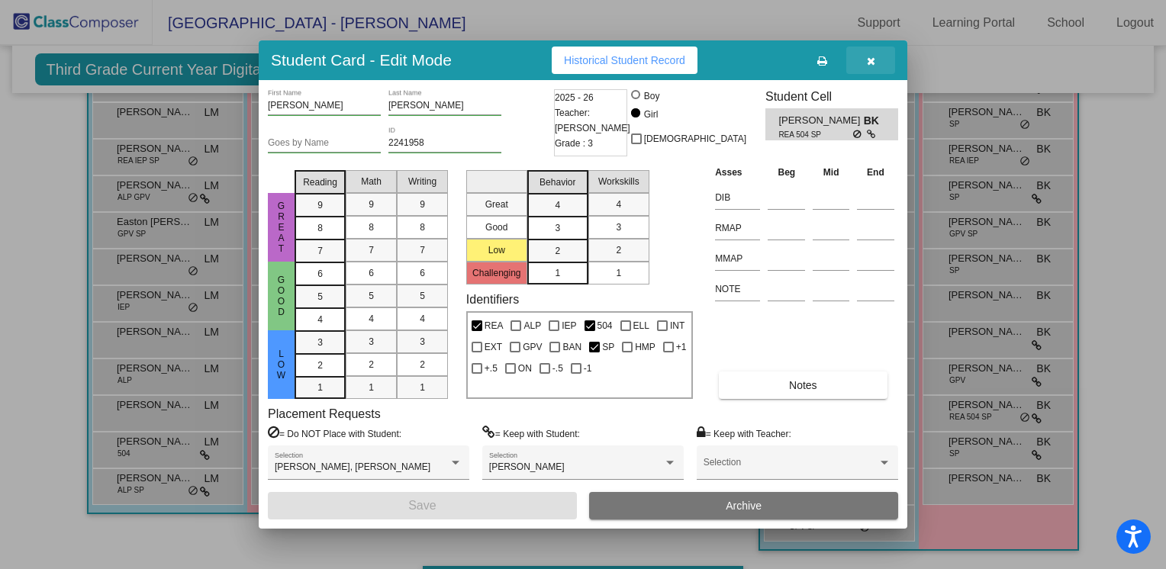
click at [870, 62] on icon "button" at bounding box center [871, 61] width 8 height 11
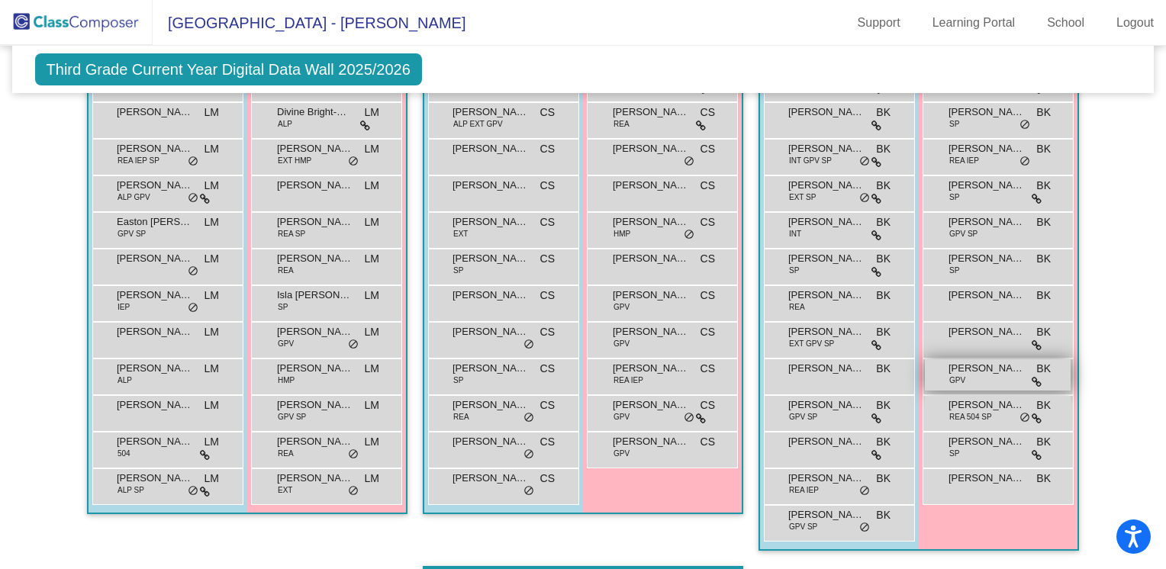
click at [989, 382] on div "[PERSON_NAME] GPV BK lock do_not_disturb_alt" at bounding box center [998, 374] width 146 height 31
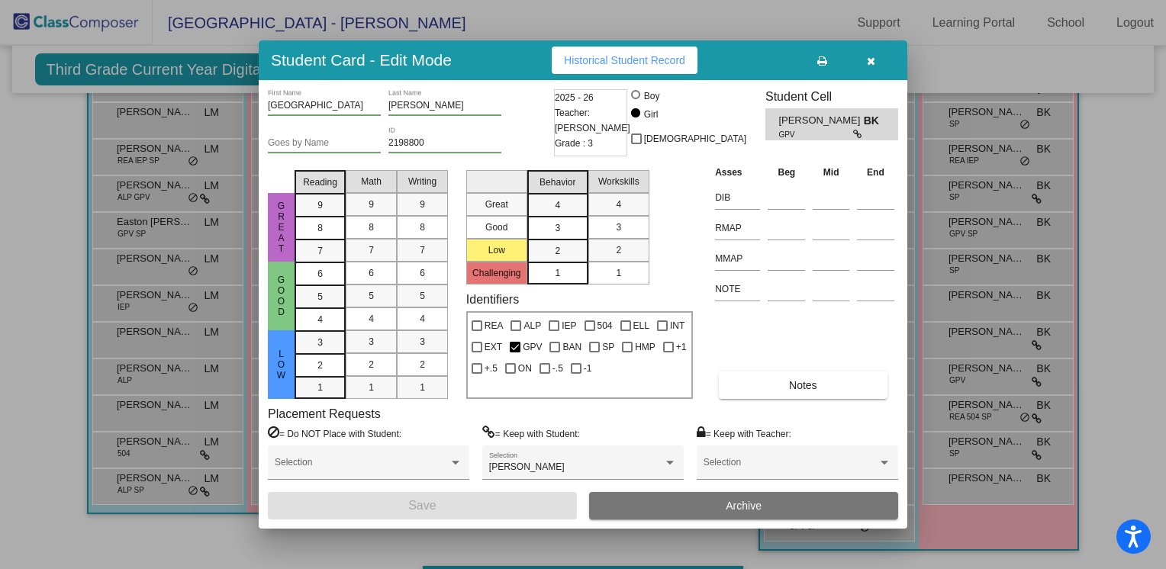
click at [870, 54] on span "button" at bounding box center [871, 60] width 8 height 12
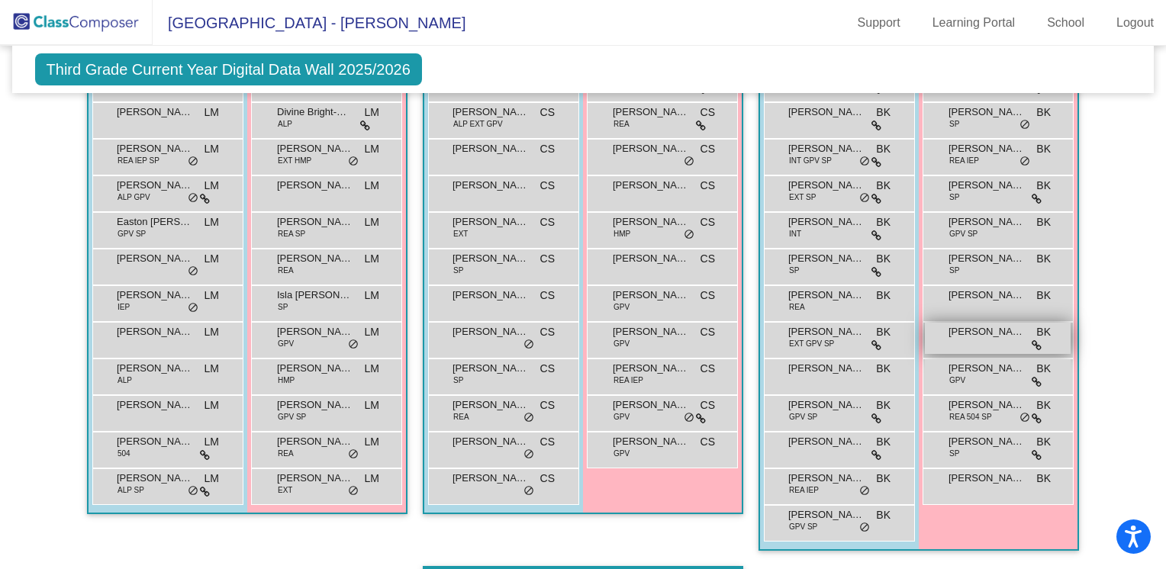
click at [976, 337] on div "[PERSON_NAME] lock do_not_disturb_alt" at bounding box center [998, 338] width 146 height 31
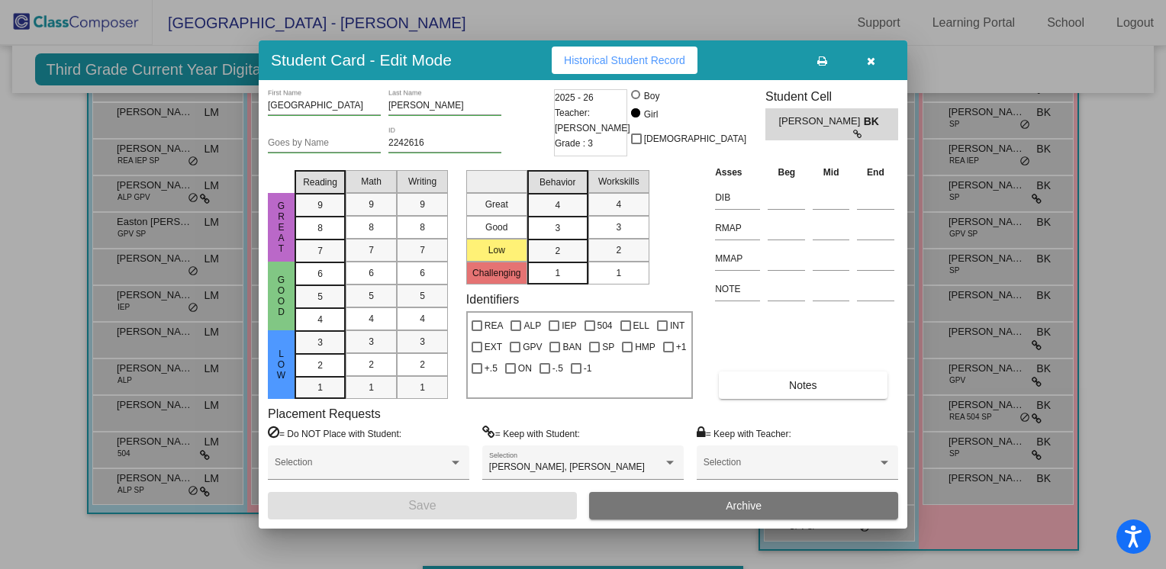
click at [877, 56] on button "button" at bounding box center [870, 60] width 49 height 27
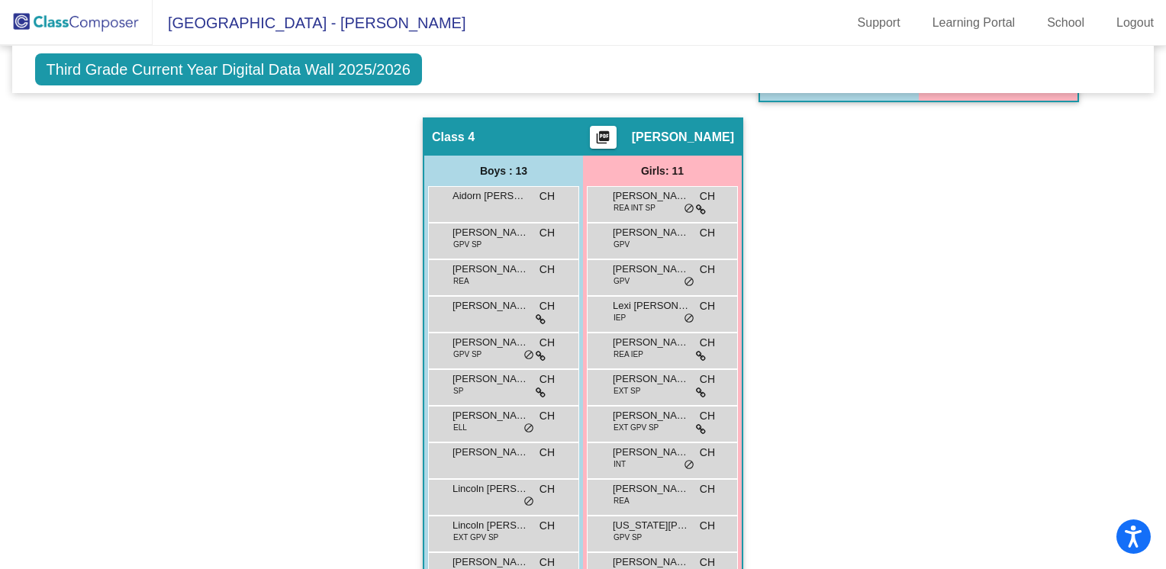
scroll to position [851, 0]
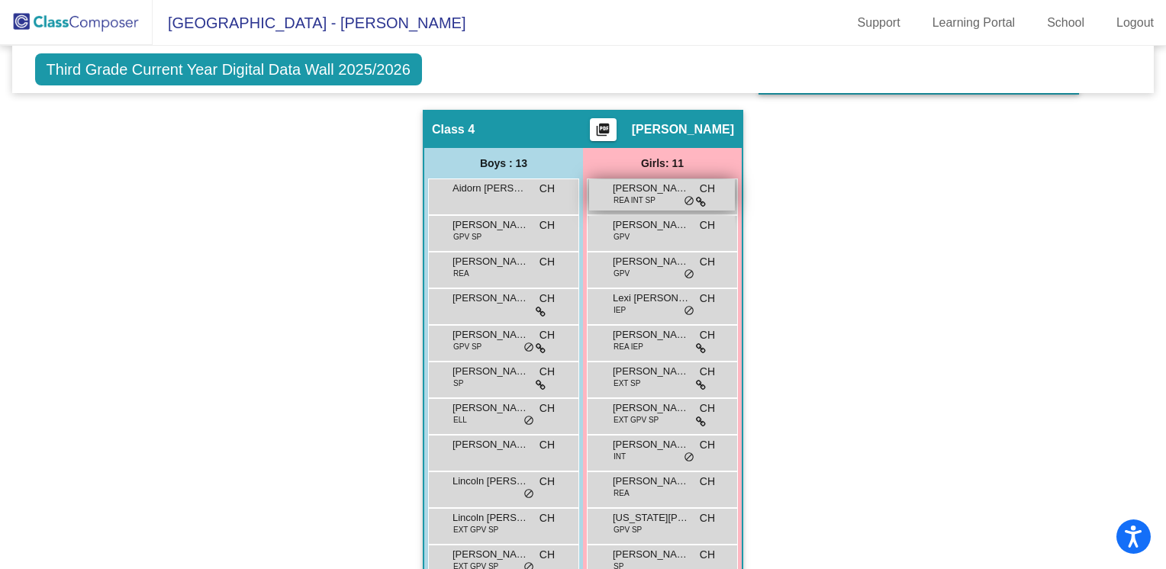
click at [648, 182] on span "[PERSON_NAME]" at bounding box center [651, 188] width 76 height 15
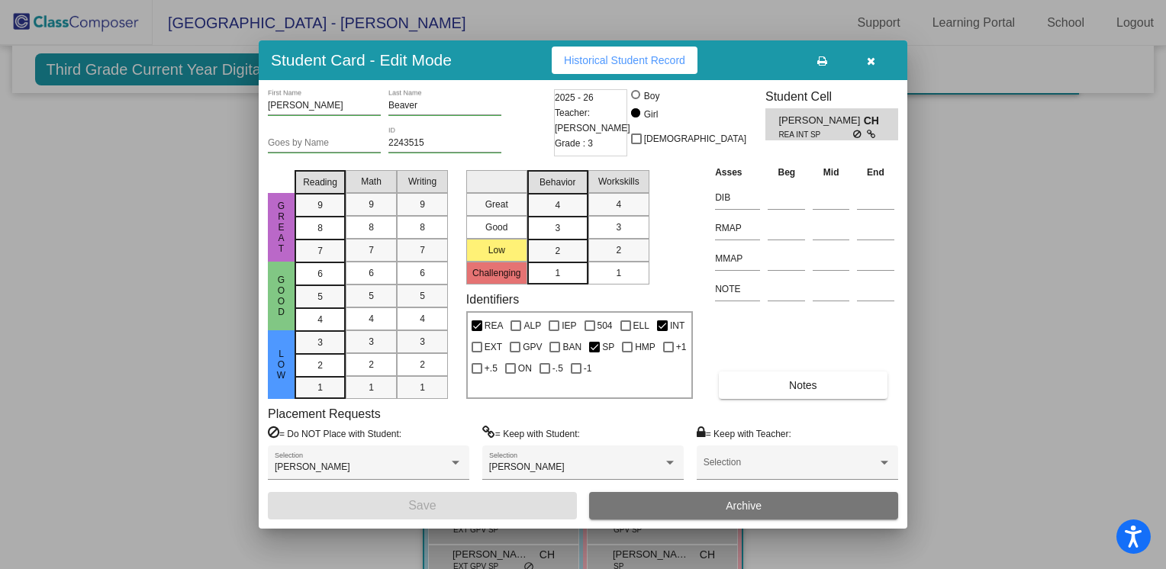
click at [869, 60] on icon "button" at bounding box center [871, 61] width 8 height 11
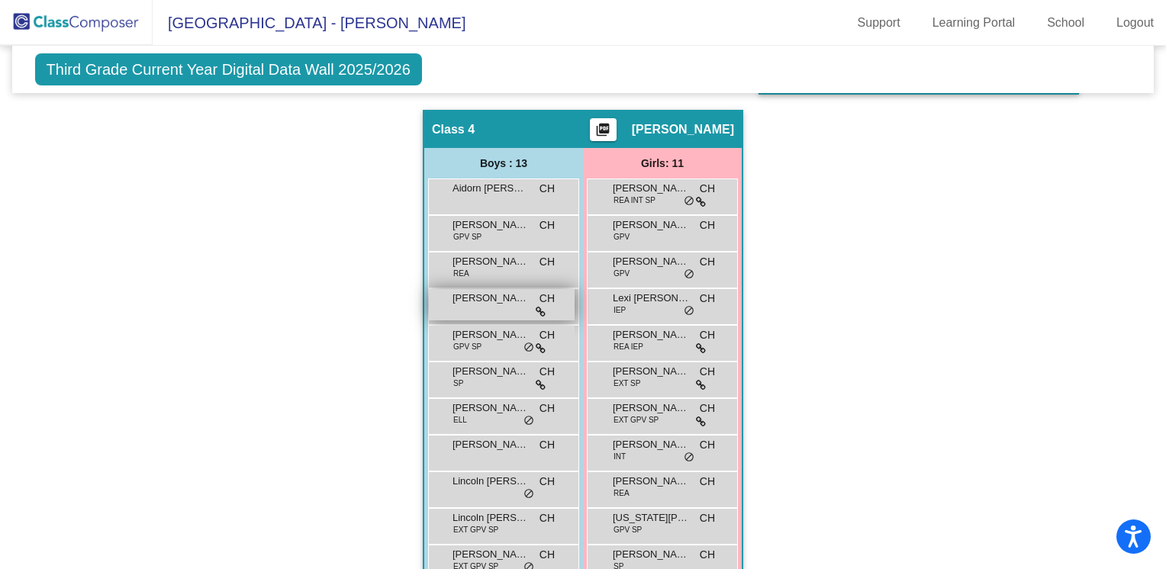
click at [542, 307] on div "[PERSON_NAME] CH lock do_not_disturb_alt" at bounding box center [502, 304] width 146 height 31
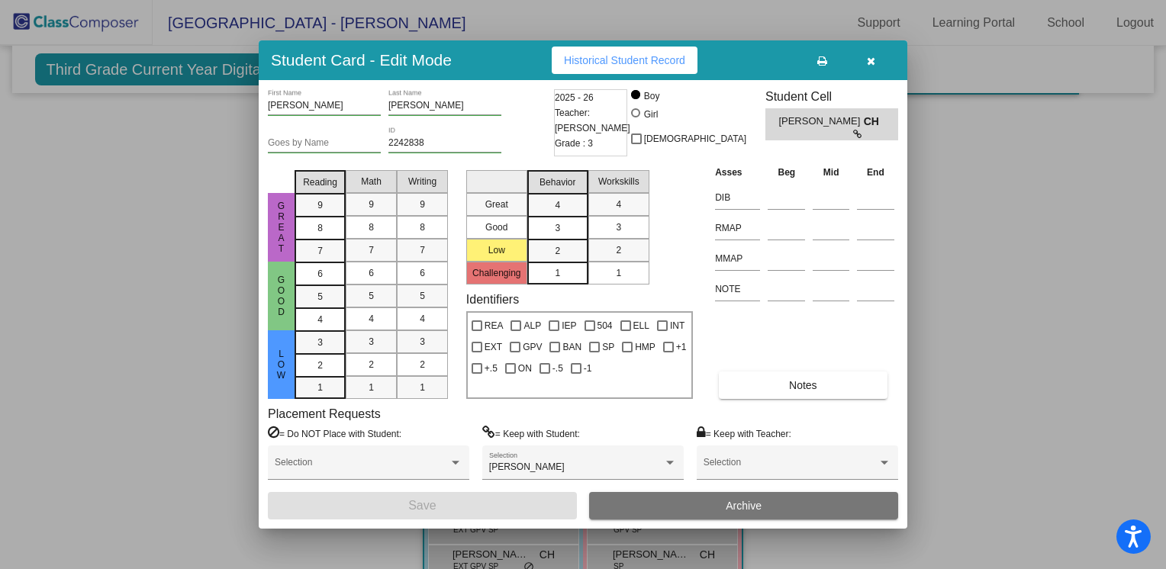
click at [867, 66] on icon "button" at bounding box center [871, 61] width 8 height 11
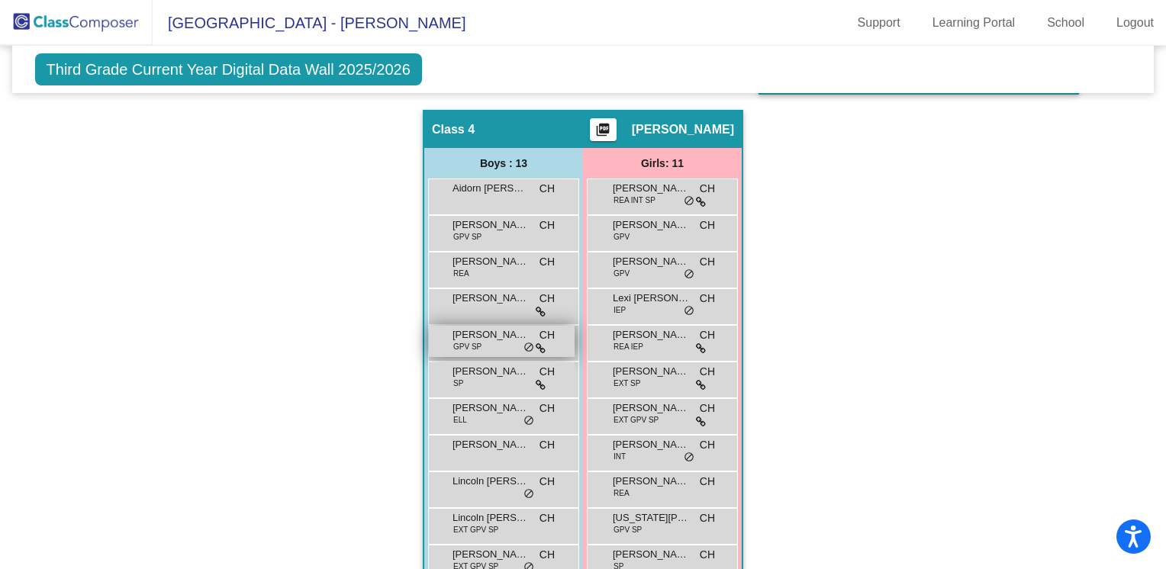
click at [537, 343] on icon at bounding box center [541, 348] width 10 height 11
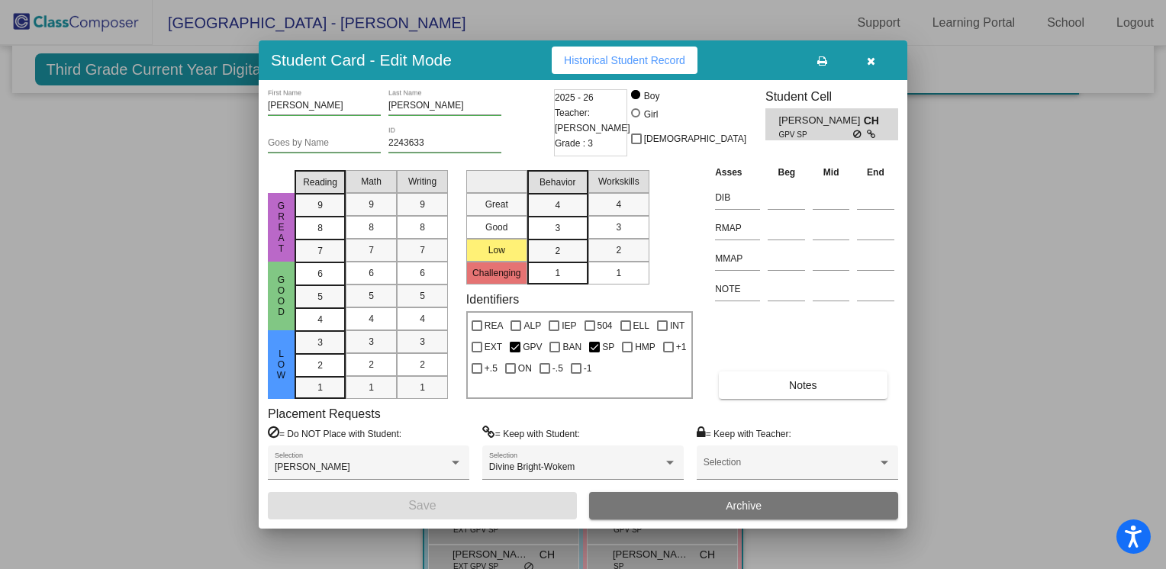
click at [864, 66] on button "button" at bounding box center [870, 60] width 49 height 27
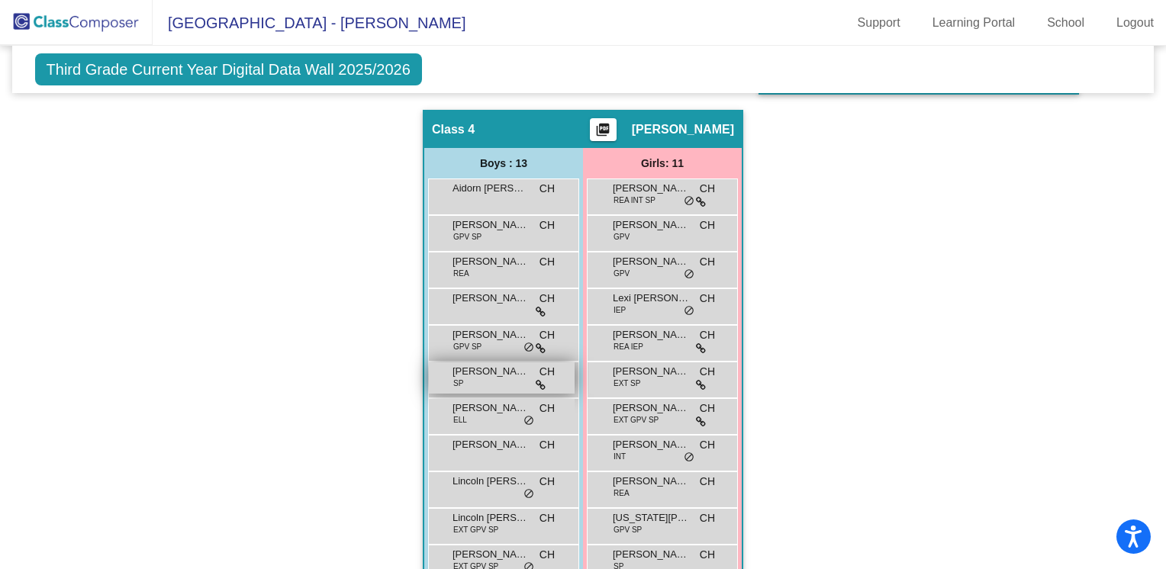
click at [523, 383] on div "[PERSON_NAME] SP CH lock do_not_disturb_alt" at bounding box center [502, 377] width 146 height 31
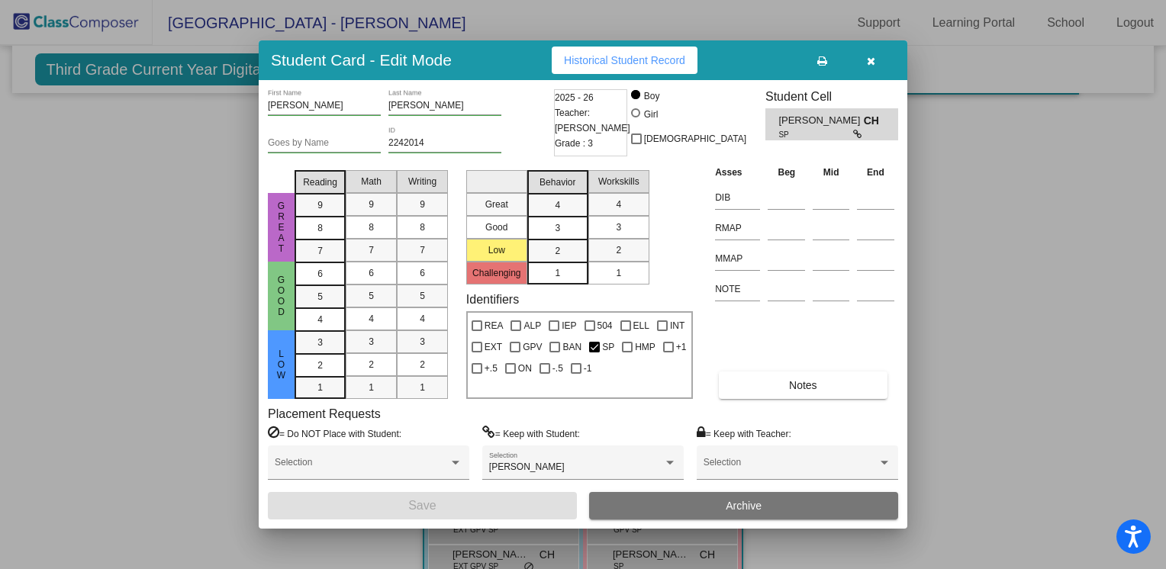
click at [876, 56] on button "button" at bounding box center [870, 60] width 49 height 27
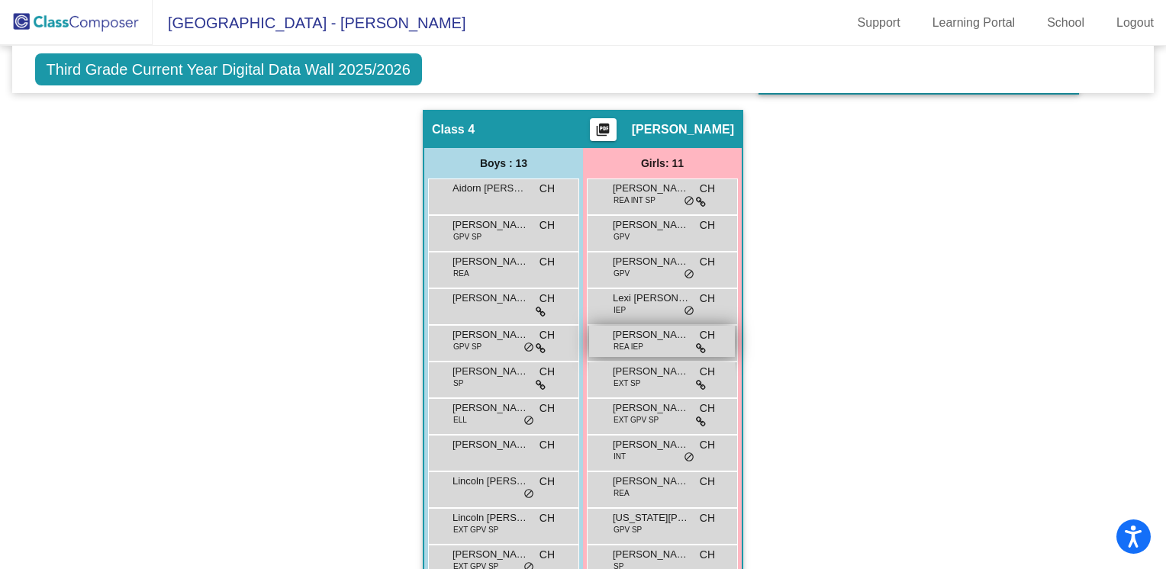
click at [674, 345] on div "[PERSON_NAME] [PERSON_NAME] IEP CH lock do_not_disturb_alt" at bounding box center [662, 341] width 146 height 31
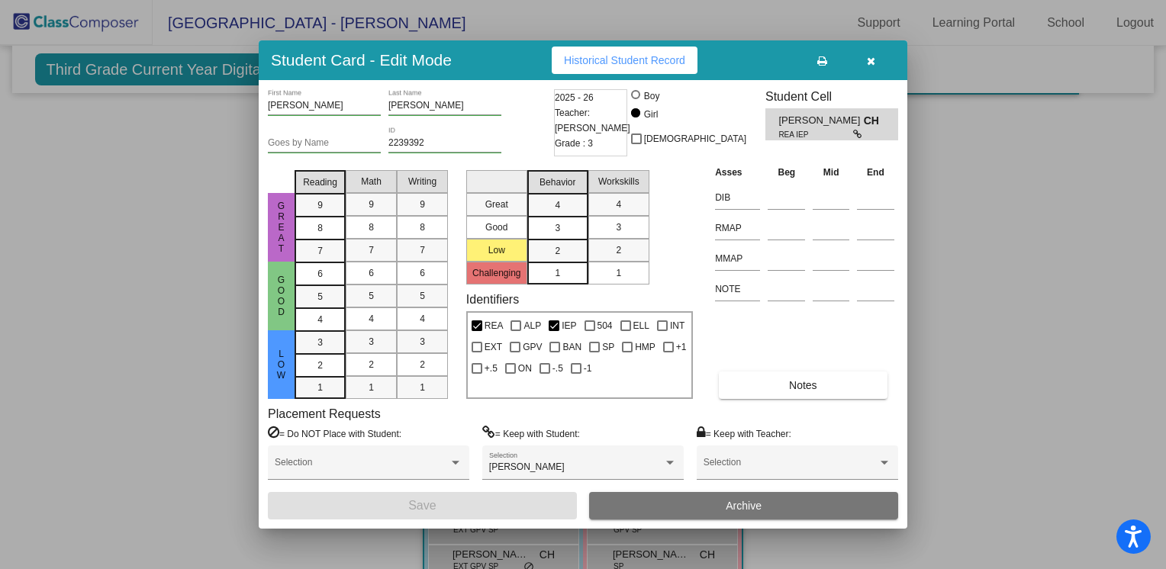
click at [873, 56] on icon "button" at bounding box center [871, 61] width 8 height 11
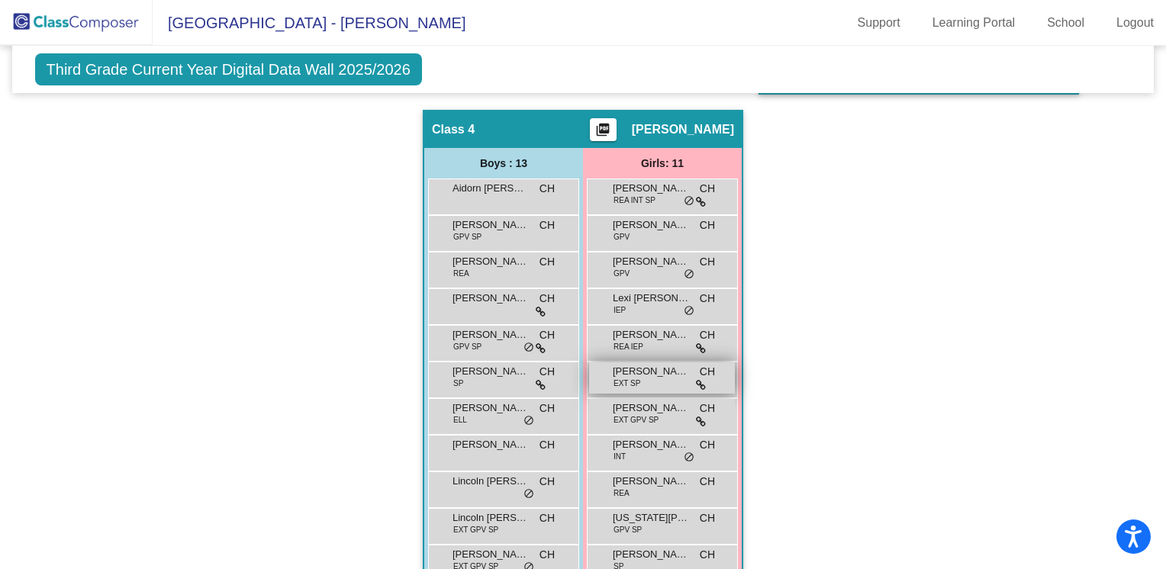
click at [630, 380] on span "EXT SP" at bounding box center [626, 383] width 27 height 11
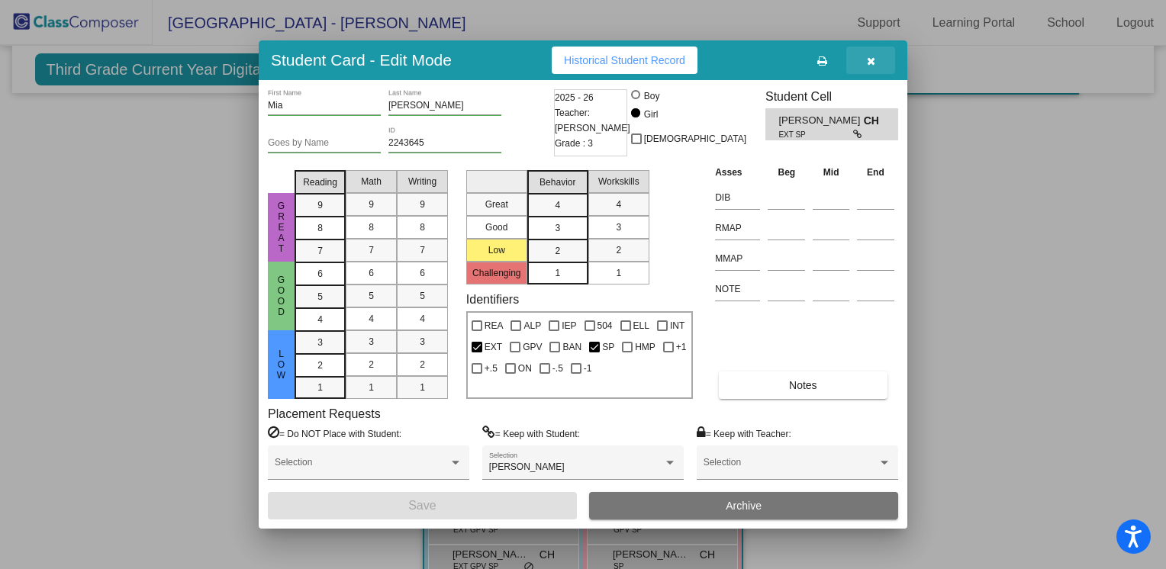
click at [873, 64] on icon "button" at bounding box center [871, 61] width 8 height 11
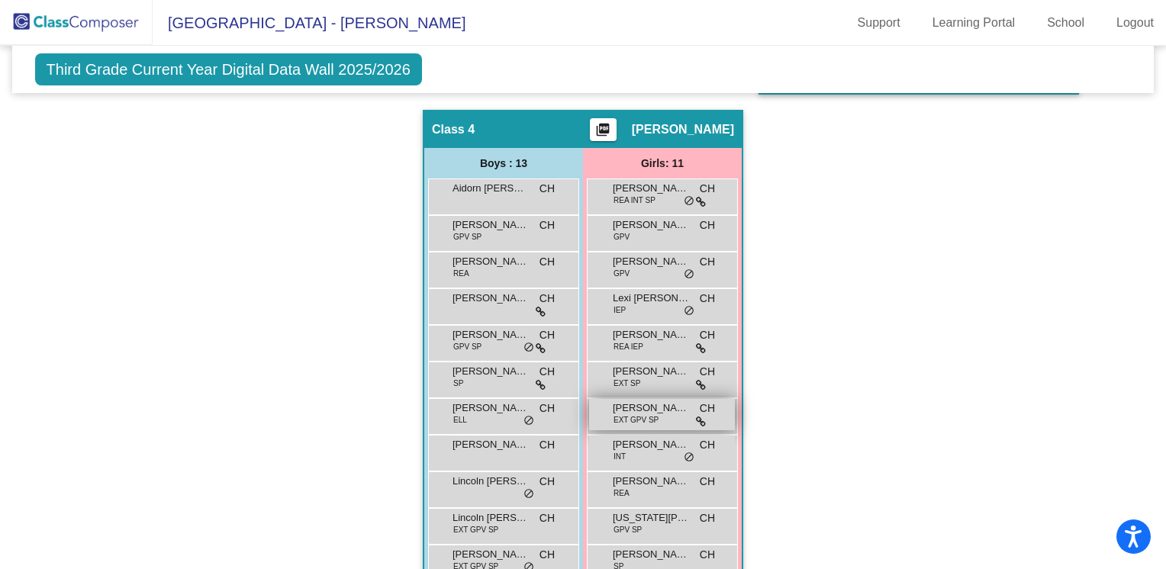
click at [650, 420] on span "EXT GPV SP" at bounding box center [635, 419] width 45 height 11
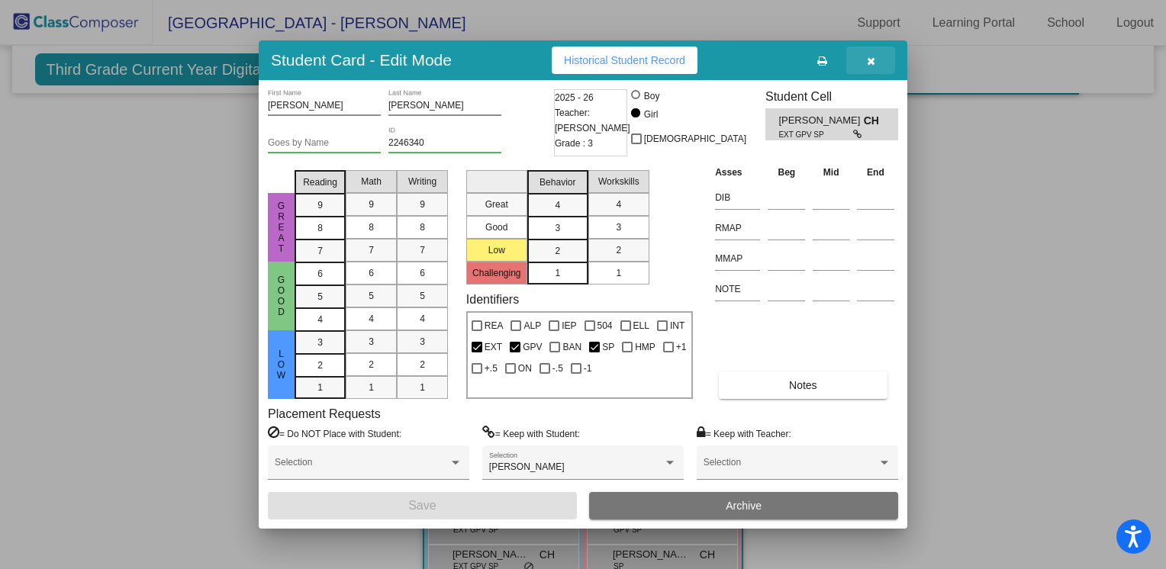
click at [872, 61] on icon "button" at bounding box center [871, 61] width 8 height 11
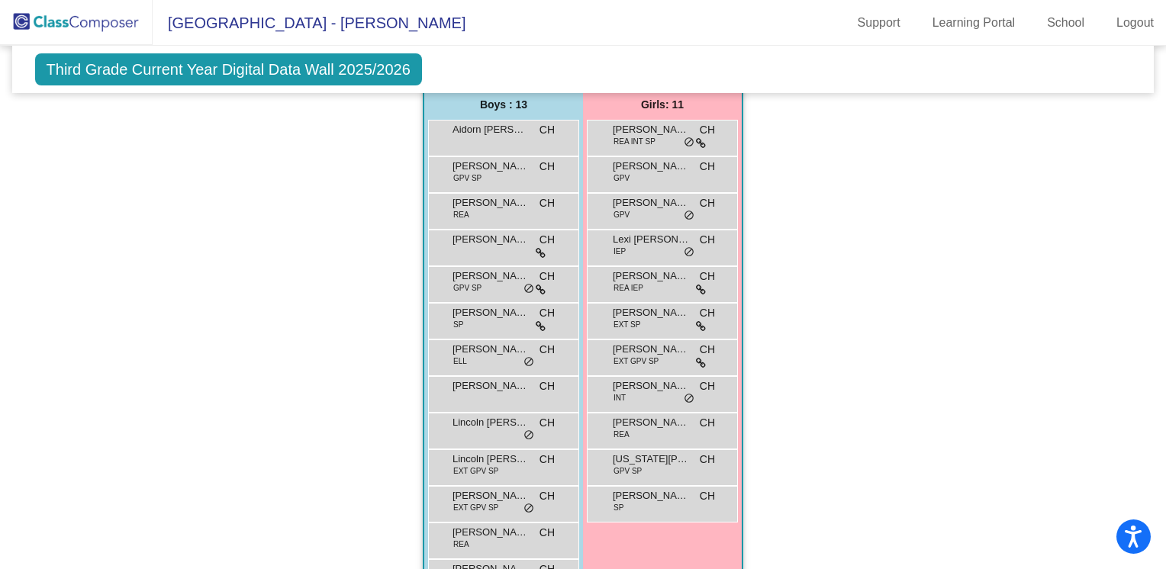
scroll to position [957, 0]
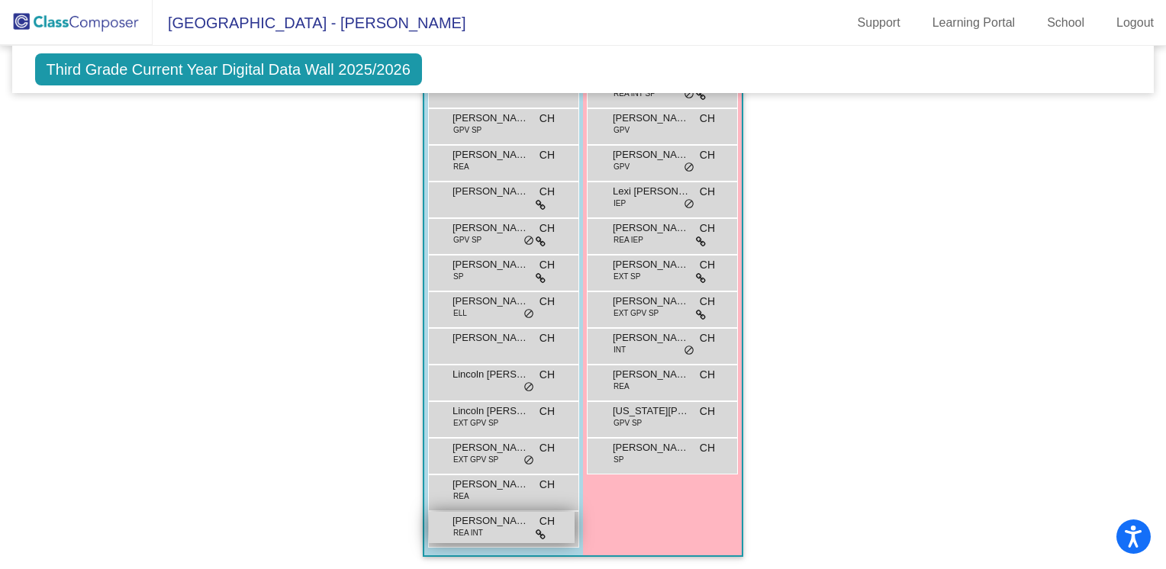
click at [494, 529] on div "[PERSON_NAME] [PERSON_NAME] INT CH lock do_not_disturb_alt" at bounding box center [502, 527] width 146 height 31
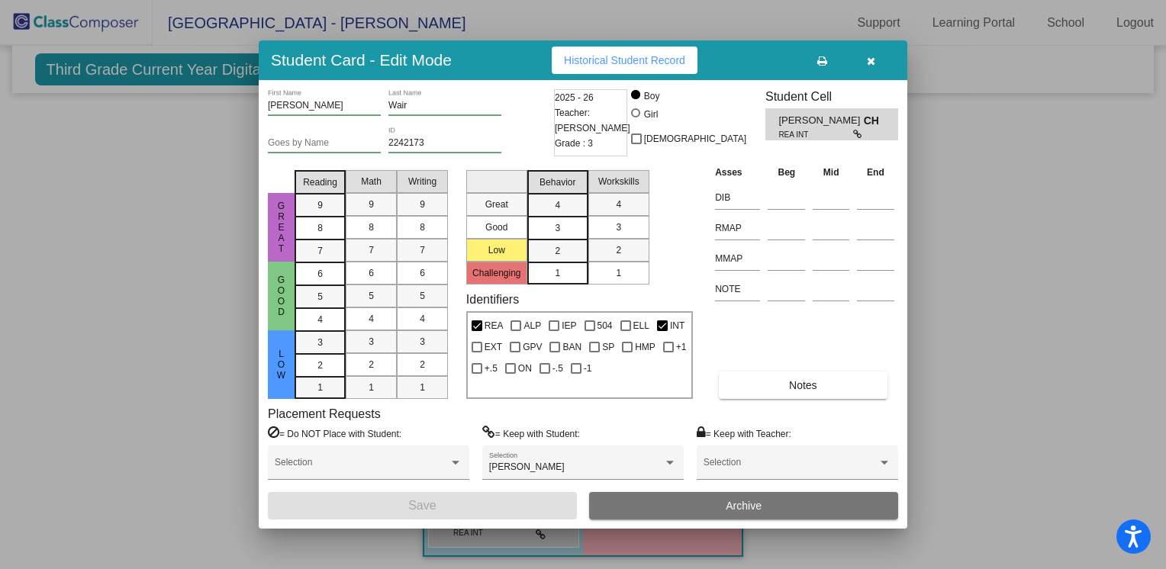
click at [867, 56] on icon "button" at bounding box center [871, 61] width 8 height 11
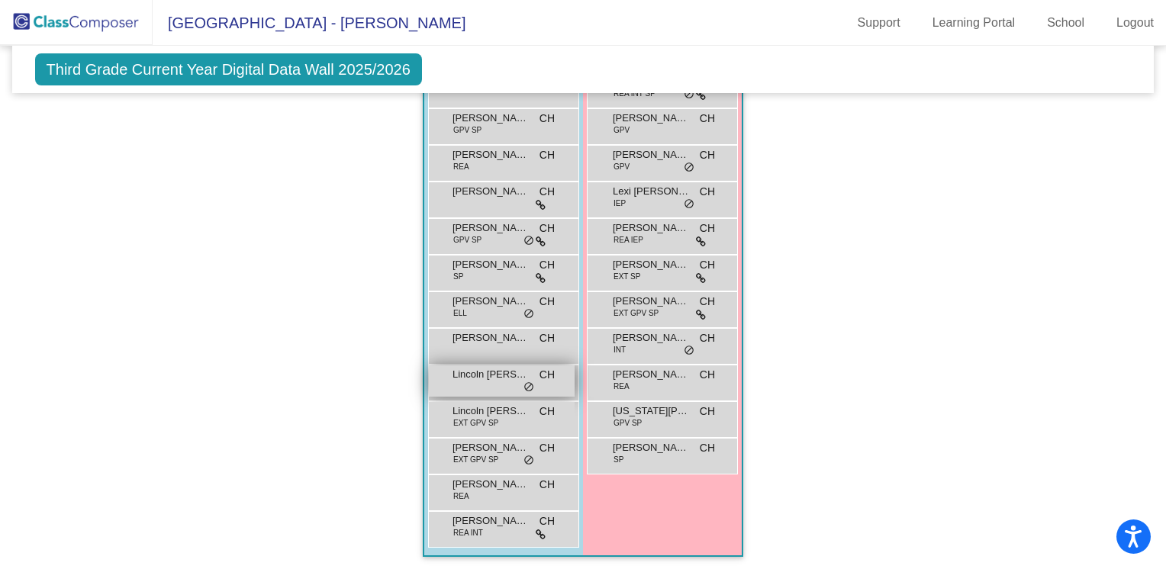
click at [479, 382] on div "Lincoln [PERSON_NAME] lock do_not_disturb_alt" at bounding box center [502, 380] width 146 height 31
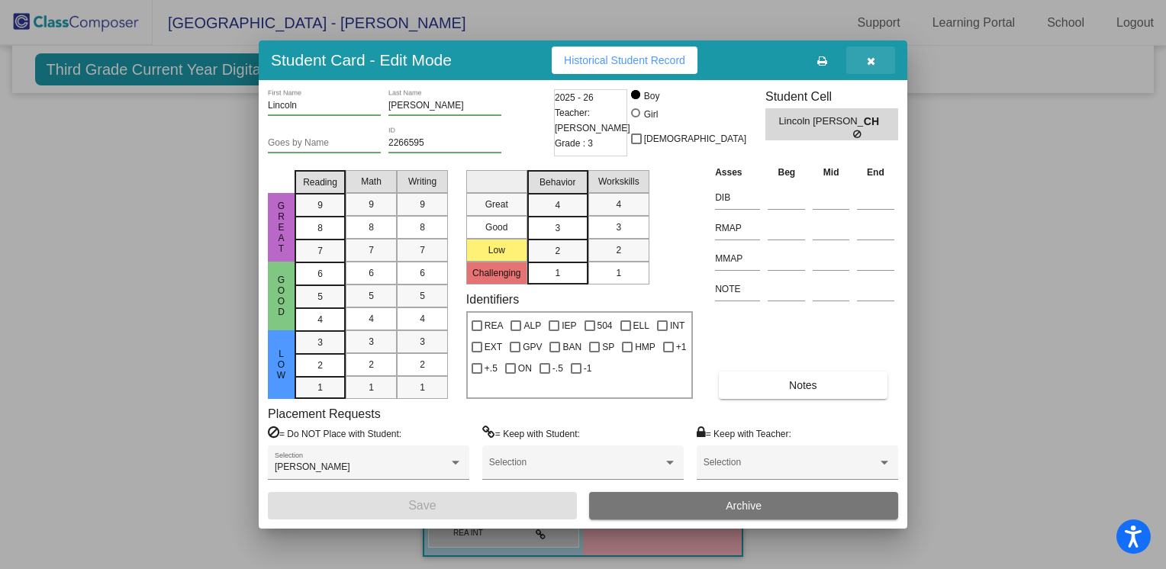
click at [867, 58] on icon "button" at bounding box center [871, 61] width 8 height 11
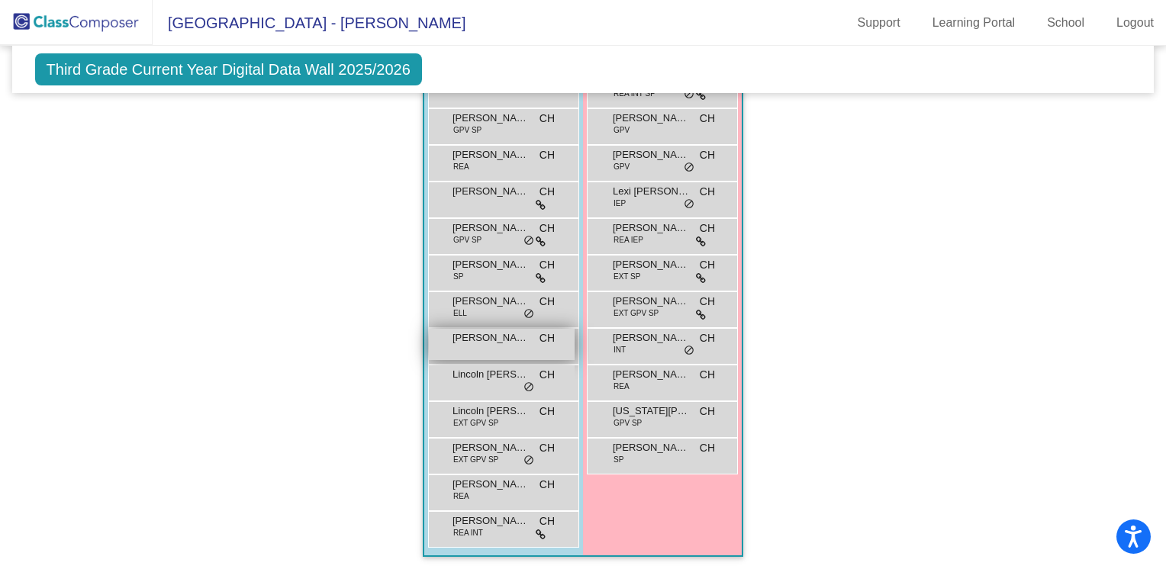
click at [496, 352] on div "[PERSON_NAME] CH lock do_not_disturb_alt" at bounding box center [502, 344] width 146 height 31
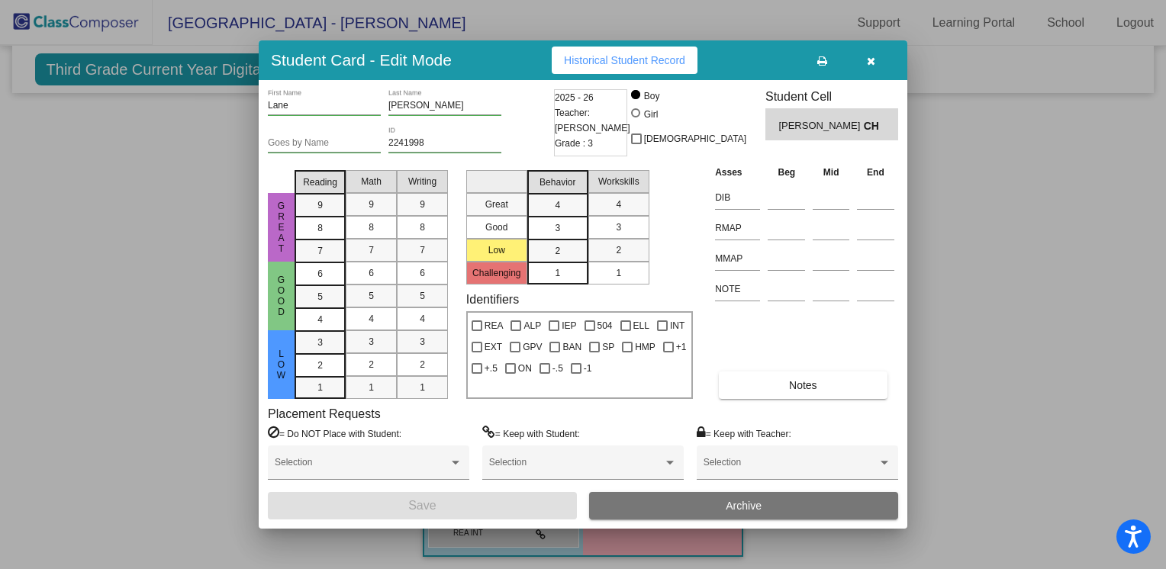
click at [873, 63] on icon "button" at bounding box center [871, 61] width 8 height 11
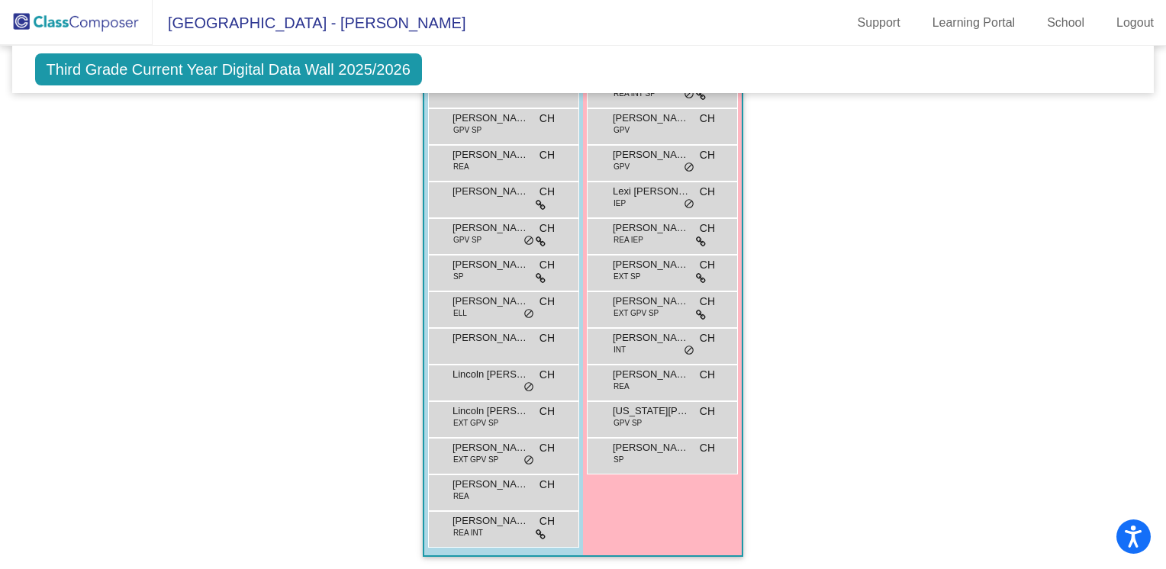
click at [469, 323] on div "[PERSON_NAME] ELL CH lock do_not_disturb_alt" at bounding box center [503, 309] width 151 height 37
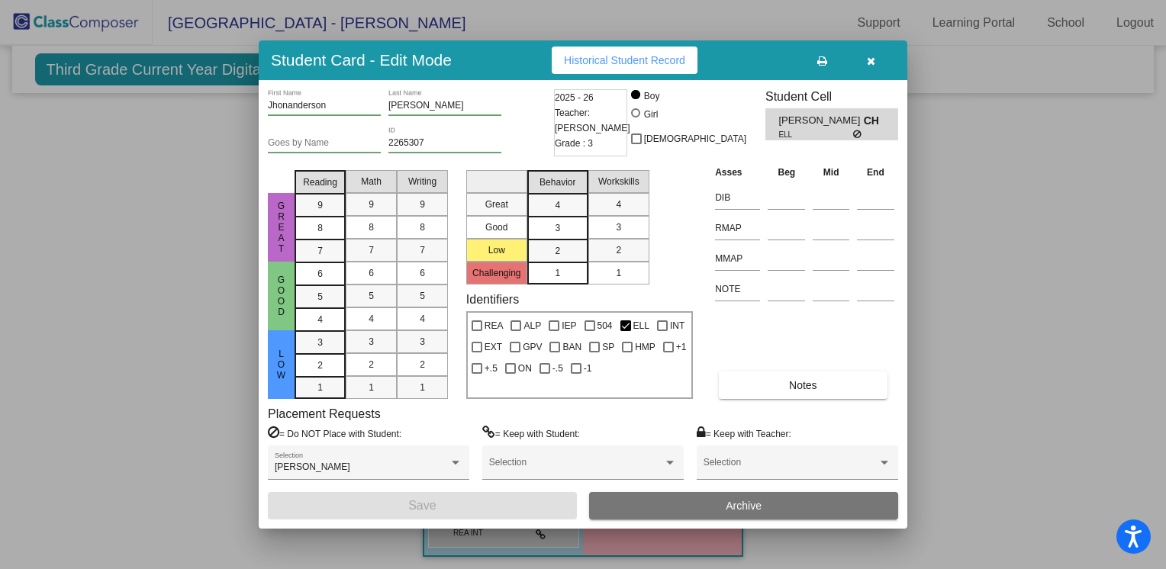
click at [864, 66] on button "button" at bounding box center [870, 60] width 49 height 27
